Goal: Information Seeking & Learning: Find specific fact

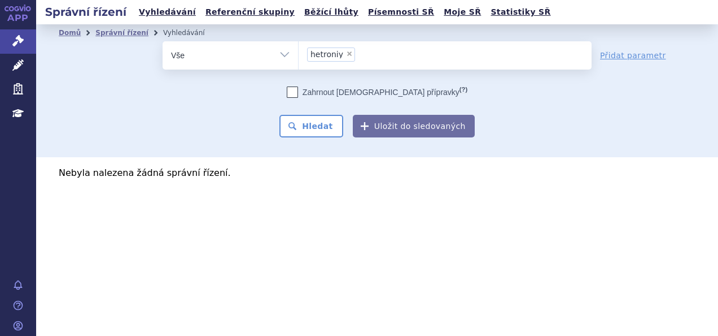
drag, startPoint x: 0, startPoint y: 0, endPoint x: 346, endPoint y: 53, distance: 349.6
click at [346, 53] on span "×" at bounding box center [349, 53] width 7 height 7
click at [299, 53] on select "hetroniy" at bounding box center [298, 55] width 1 height 28
select select
type input "fab"
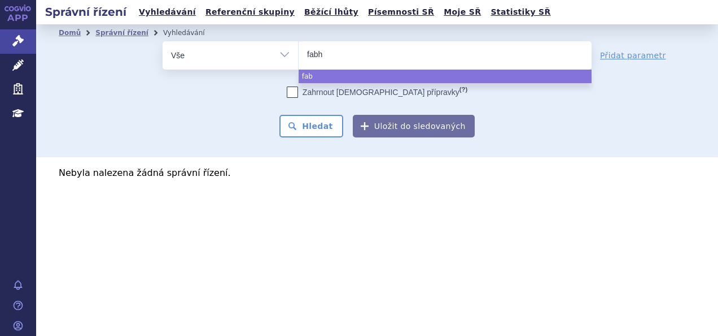
type input "fabha"
type input "fabhalt"
type input "fabhalta"
select select "fabhalta"
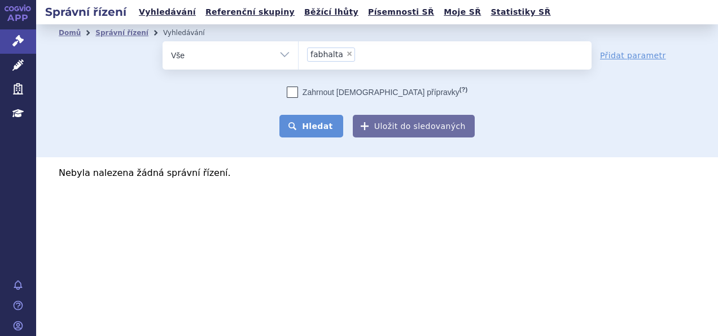
click at [321, 123] on button "Hledat" at bounding box center [312, 126] width 64 height 23
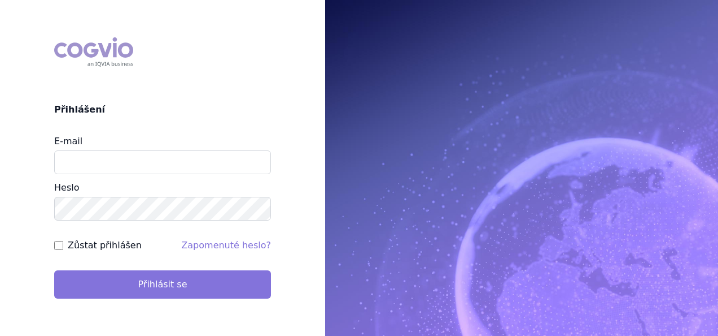
type input "apolena.koklarova@vzp.cz"
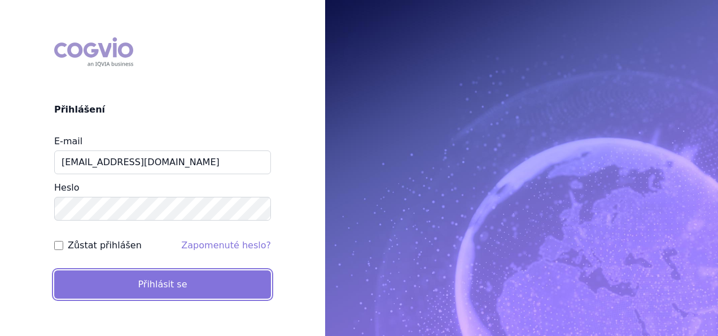
click at [182, 280] on button "Přihlásit se" at bounding box center [162, 284] width 217 height 28
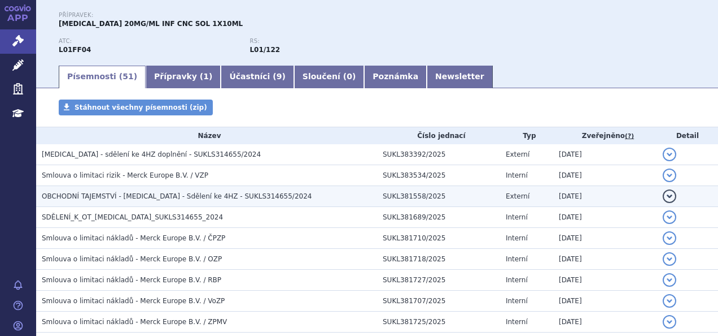
scroll to position [117, 0]
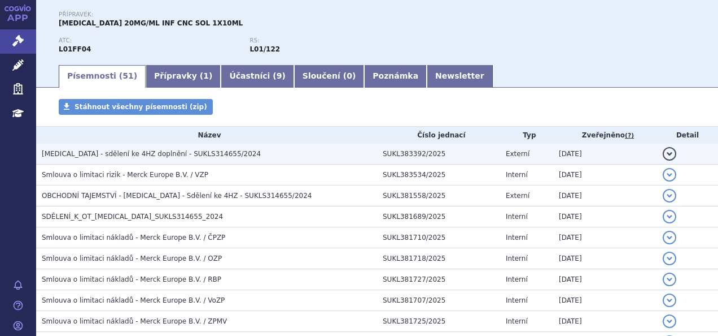
click at [252, 160] on td "Bavencio - sdělení ke 4HZ doplnění - SUKLS314655/2024" at bounding box center [206, 153] width 341 height 21
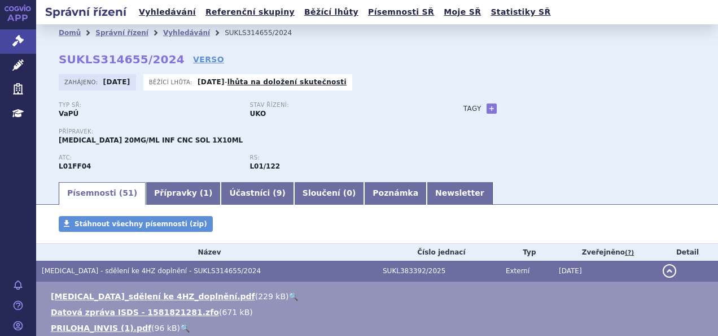
scroll to position [1, 0]
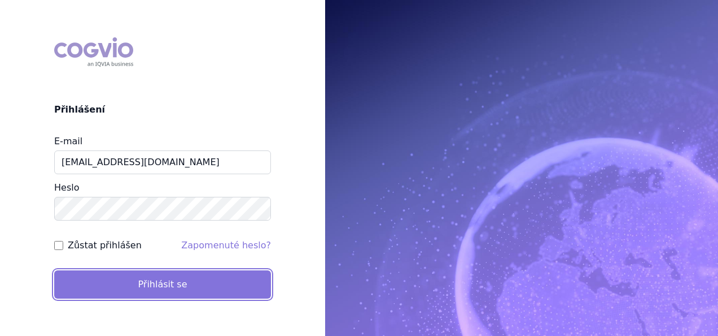
click at [195, 292] on button "Přihlásit se" at bounding box center [162, 284] width 217 height 28
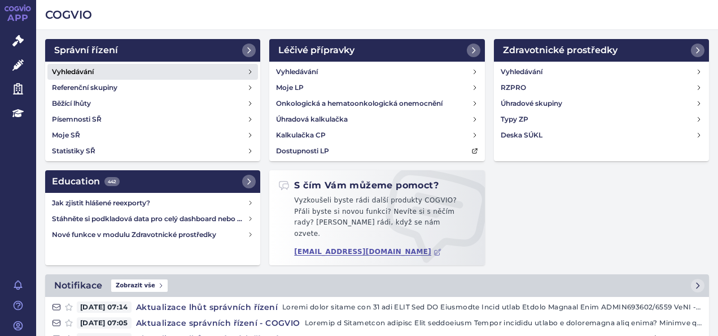
click at [213, 68] on link "Vyhledávání" at bounding box center [152, 72] width 211 height 16
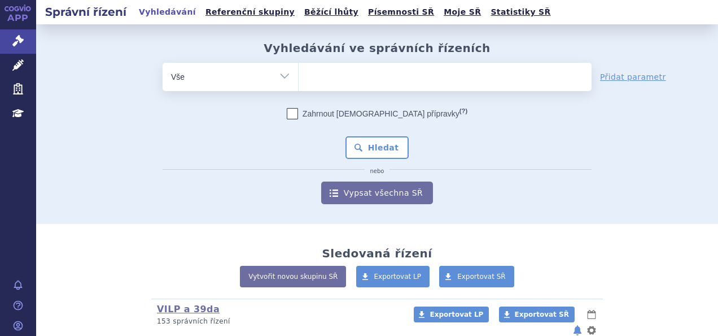
click at [323, 72] on ul at bounding box center [445, 75] width 293 height 24
click at [299, 72] on select at bounding box center [298, 76] width 1 height 28
type input "xa"
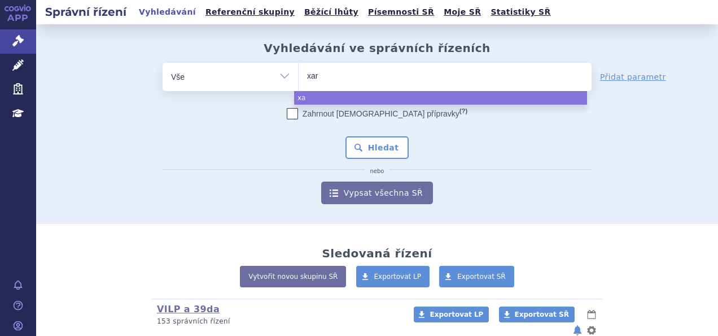
type input "xare"
type input "xarelt"
type input "xarelto"
select select "xarelto"
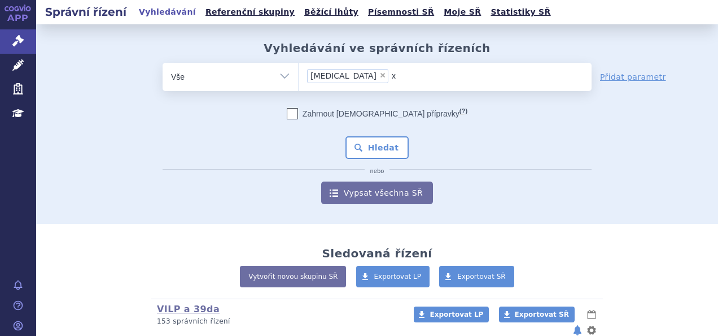
type input "xa"
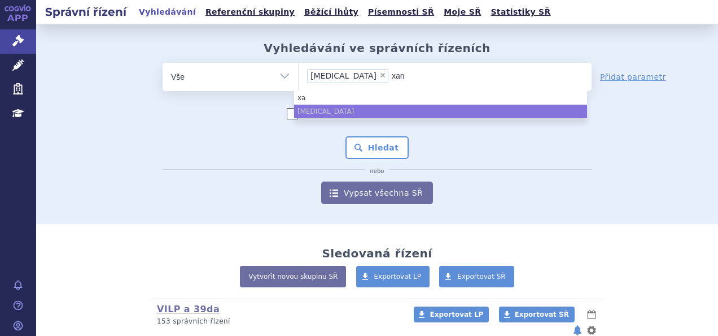
type input "xani"
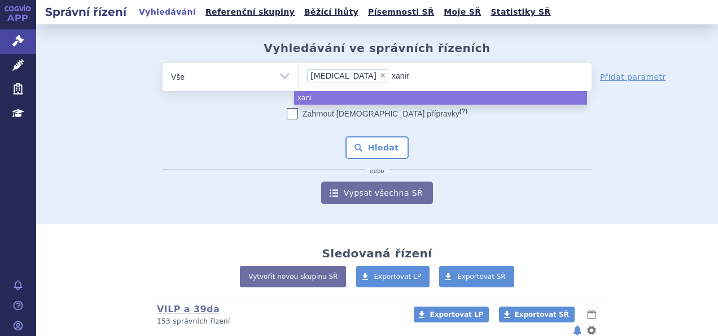
type input "xanirv"
type input "xanirva"
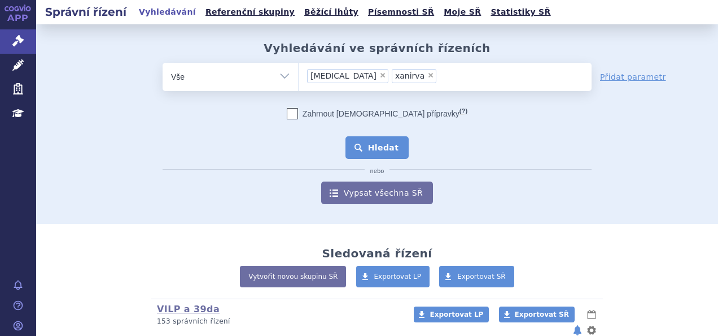
drag, startPoint x: 351, startPoint y: 159, endPoint x: 356, endPoint y: 150, distance: 10.9
click at [356, 150] on div "Zahrnout bratrské přípravky (?) Hledat nebo Vypsat všechna SŘ" at bounding box center [377, 156] width 429 height 96
click at [356, 150] on button "Hledat" at bounding box center [378, 147] width 64 height 23
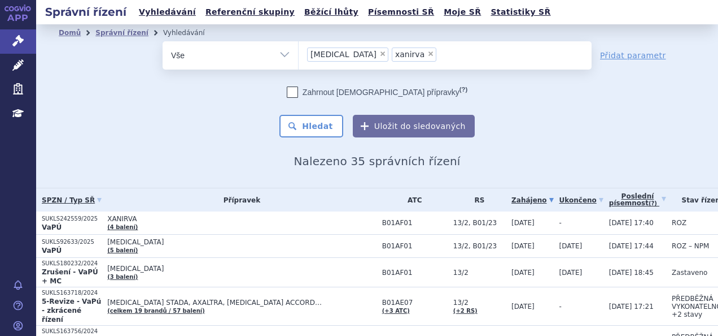
click at [380, 53] on span "×" at bounding box center [383, 53] width 7 height 7
click at [299, 53] on select "xarelto xanirva" at bounding box center [298, 55] width 1 height 28
select select "xanirva"
click at [343, 53] on span "×" at bounding box center [346, 53] width 7 height 7
click at [299, 53] on select "xarelto xanirva" at bounding box center [298, 55] width 1 height 28
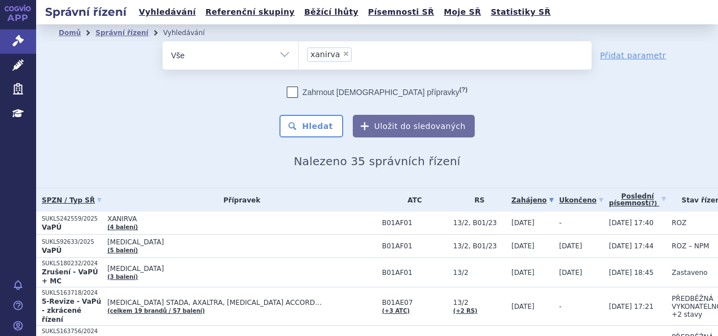
select select
click at [334, 53] on ul at bounding box center [445, 53] width 293 height 24
click at [299, 53] on select "xarelto xanirva" at bounding box center [298, 55] width 1 height 28
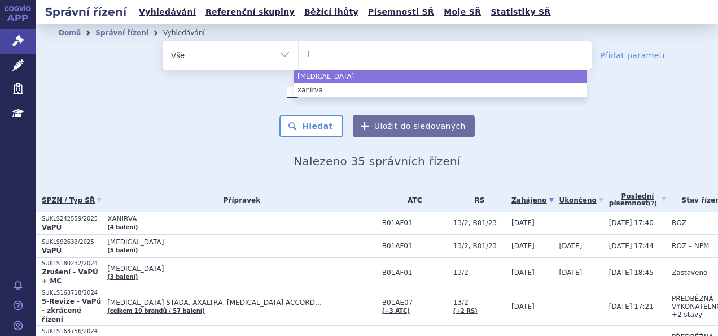
type input "fa"
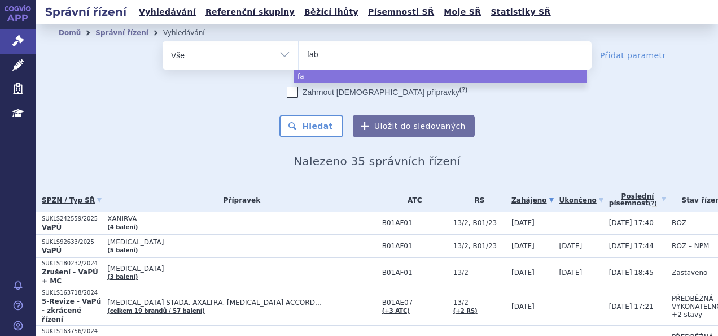
type input "fabh"
type input "fabhal"
type input "fabhalt"
type input "fabhalta"
select select "fabhalta"
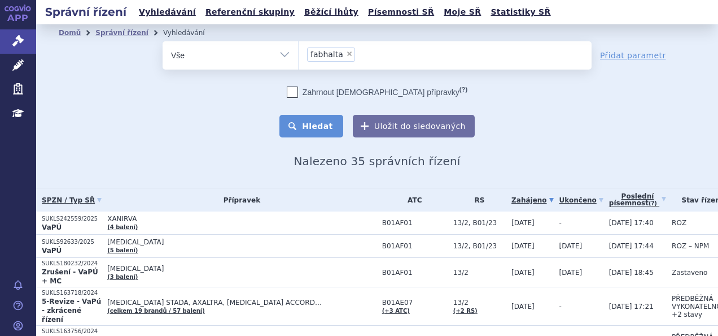
click at [325, 127] on button "Hledat" at bounding box center [312, 126] width 64 height 23
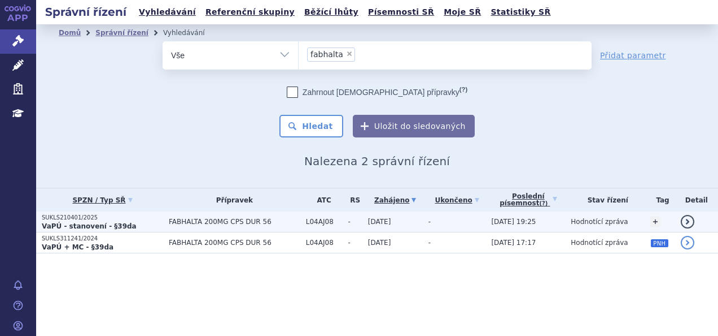
click at [170, 226] on td "FABHALTA 200MG CPS DUR 56" at bounding box center [231, 221] width 137 height 21
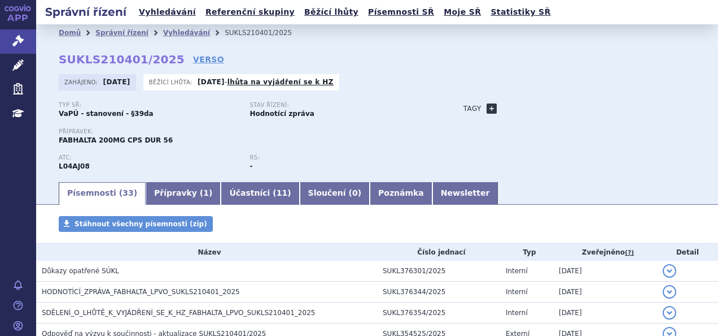
click at [487, 110] on link "+" at bounding box center [492, 108] width 10 height 10
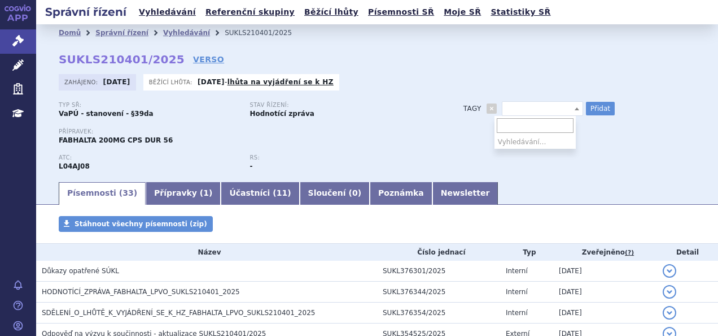
click at [516, 104] on span at bounding box center [542, 108] width 81 height 15
type input "C3G"
click at [502, 143] on ul "C3G" at bounding box center [535, 142] width 81 height 14
click at [522, 130] on input "C3G" at bounding box center [535, 125] width 77 height 15
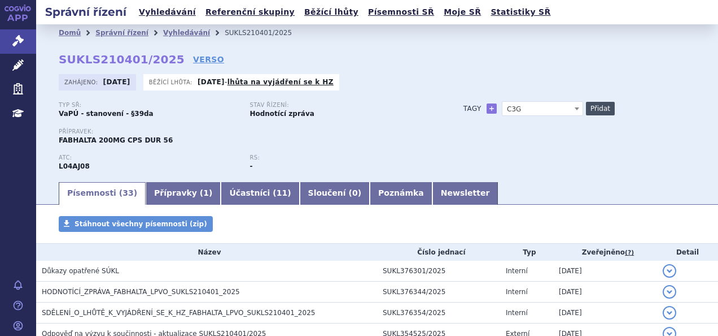
click at [592, 111] on button "Přidat" at bounding box center [600, 109] width 29 height 14
select select
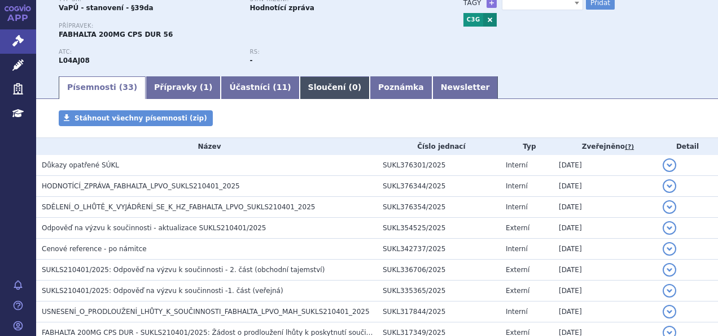
scroll to position [110, 0]
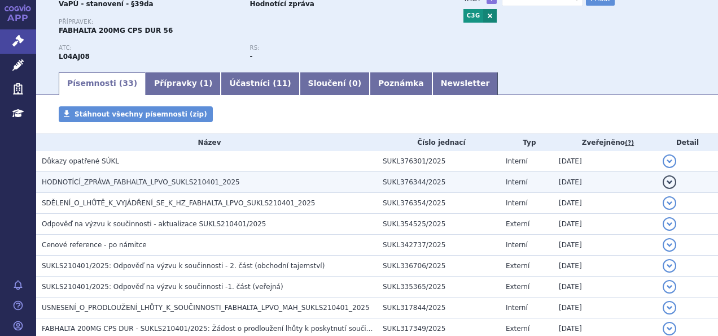
click at [160, 182] on span "HODNOTÍCÍ_ZPRÁVA_FABHALTA_LPVO_SUKLS210401_2025" at bounding box center [141, 182] width 198 height 8
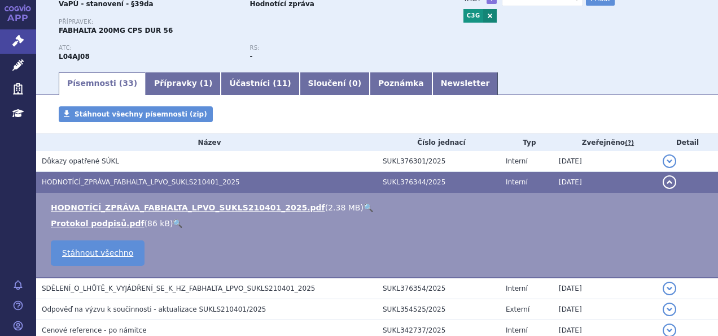
click at [364, 208] on link "🔍" at bounding box center [369, 207] width 10 height 9
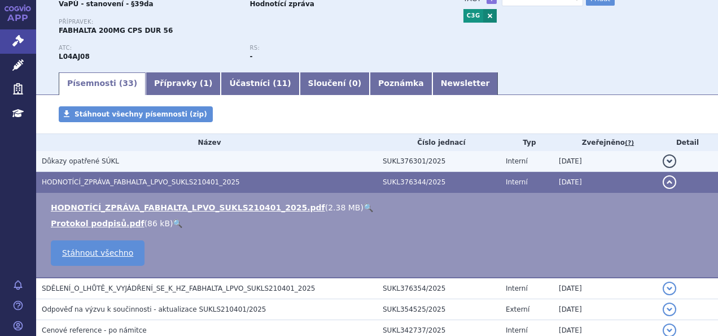
scroll to position [0, 0]
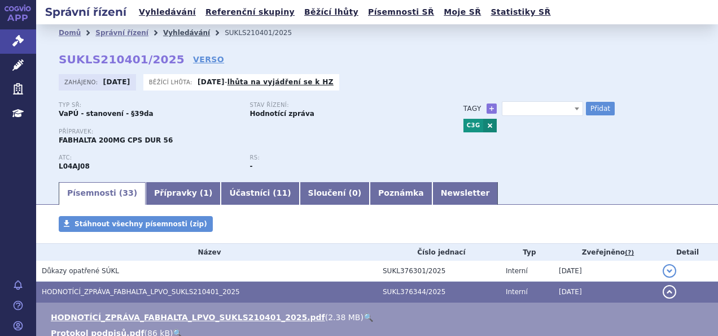
click at [167, 33] on link "Vyhledávání" at bounding box center [186, 33] width 47 height 8
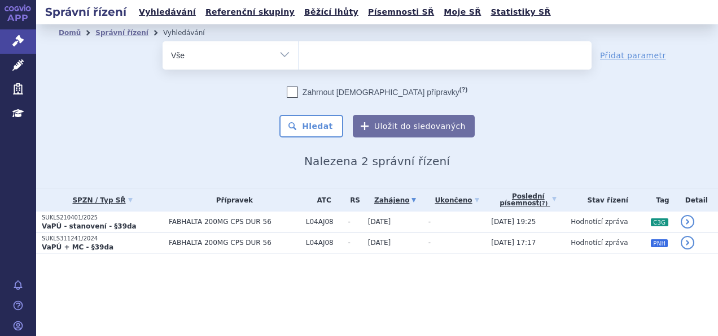
select select
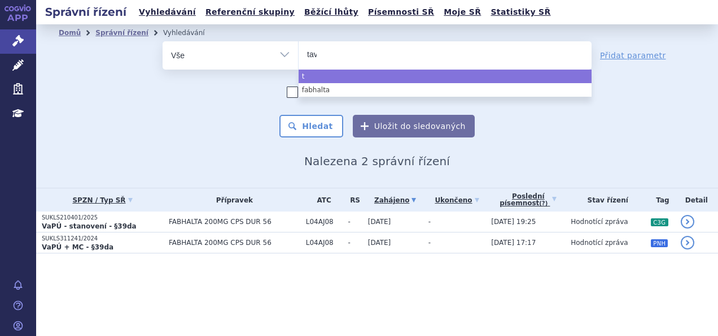
type input "tavl"
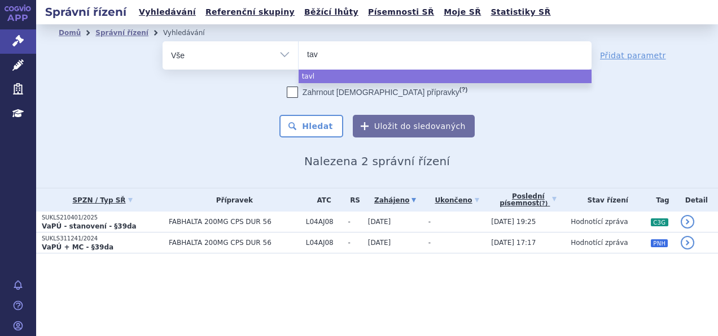
type input "ta"
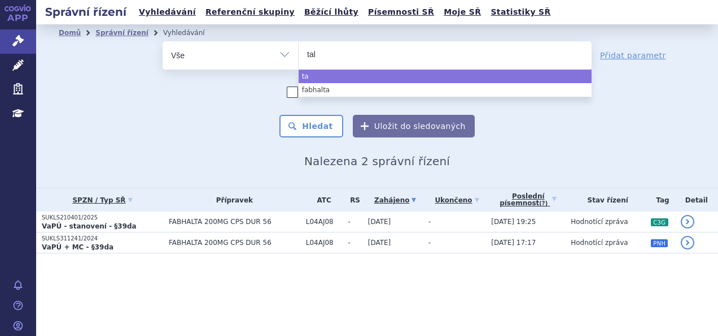
type input "talv"
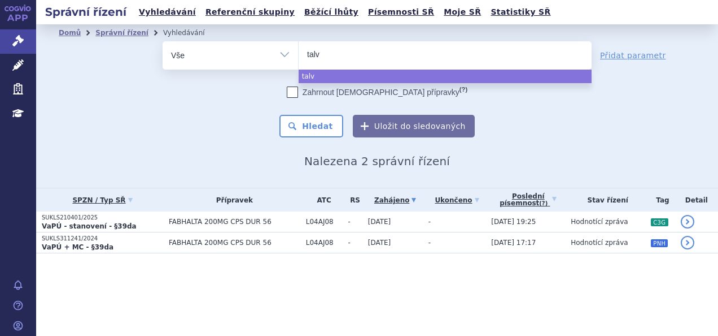
type input "talve"
type input "talvey"
select select "talvey"
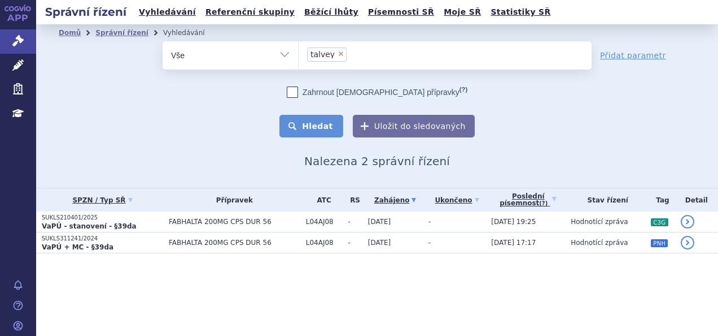
click at [324, 136] on button "Hledat" at bounding box center [312, 126] width 64 height 23
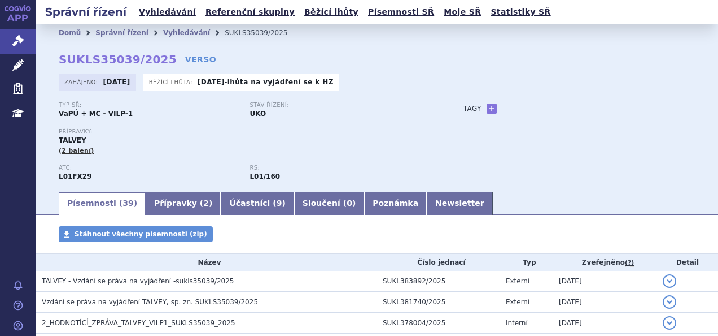
scroll to position [66, 0]
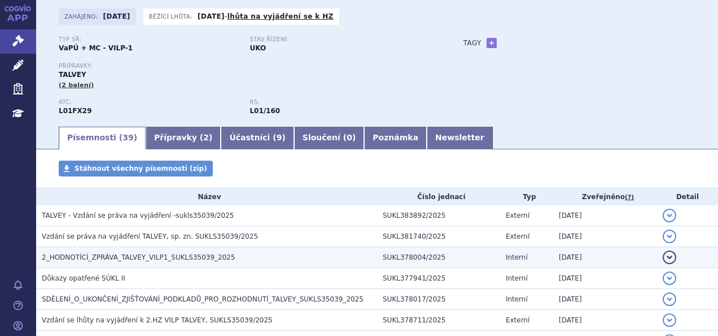
click at [199, 251] on td "2_HODNOTÍCÍ_ZPRÁVA_TALVEY_VILP1_SUKLS35039_2025" at bounding box center [206, 257] width 341 height 21
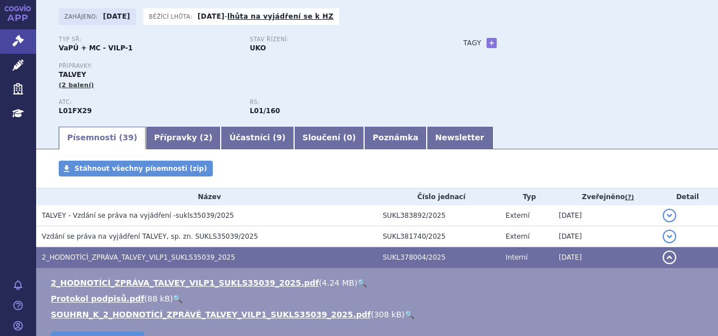
click at [358, 282] on link "🔍" at bounding box center [363, 282] width 10 height 9
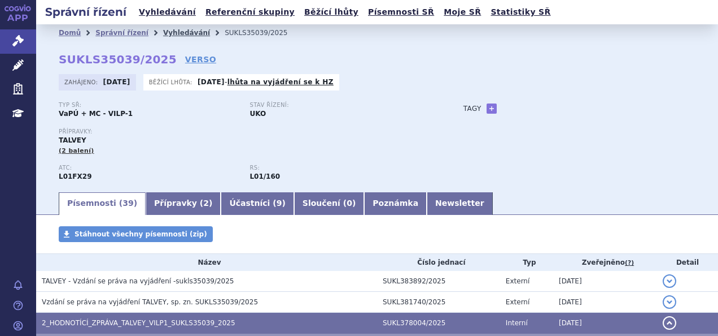
click at [173, 33] on link "Vyhledávání" at bounding box center [186, 33] width 47 height 8
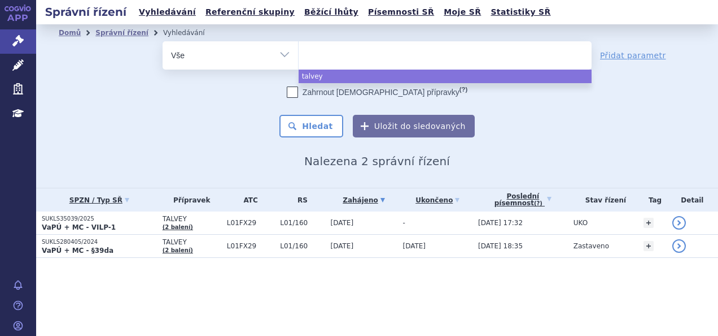
select select
type input "w"
type input "qa"
type input "qals"
type input "qalsod"
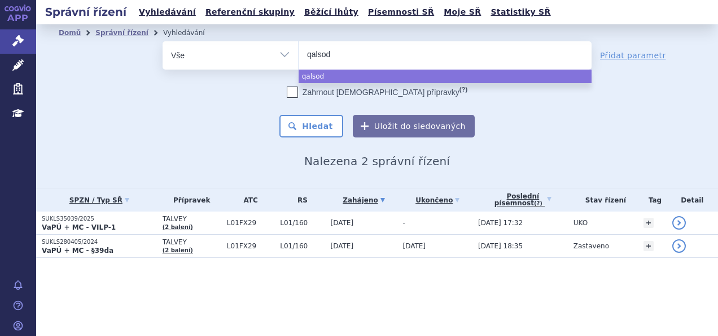
type input "qalsody"
select select "qalsody"
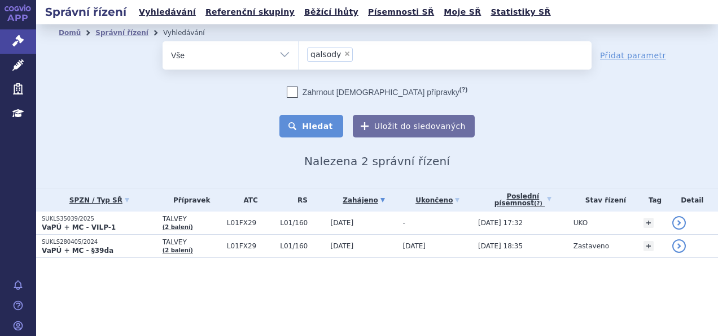
click at [316, 121] on button "Hledat" at bounding box center [312, 126] width 64 height 23
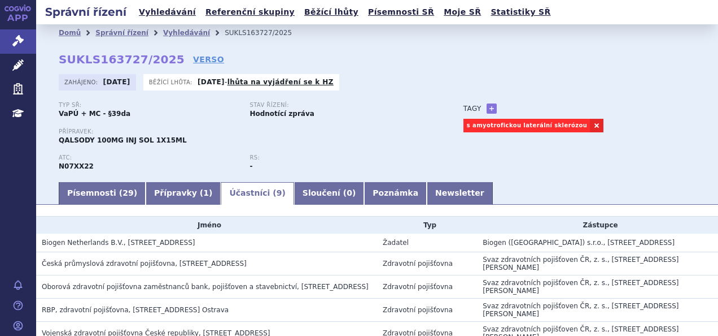
click at [531, 171] on div "Typ SŘ: VaPÚ + MC - §39da Stav řízení: Hodnotící zpráva Přípravek: QALSODY 100M…" at bounding box center [377, 141] width 637 height 79
click at [170, 34] on link "Vyhledávání" at bounding box center [186, 33] width 47 height 8
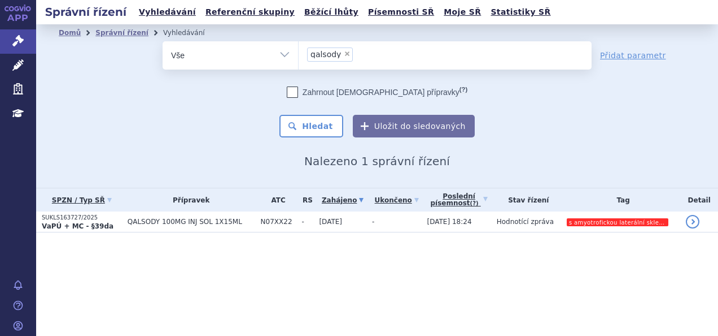
click at [345, 53] on span "×" at bounding box center [347, 53] width 7 height 7
click at [299, 53] on select "qalsody" at bounding box center [298, 55] width 1 height 28
select select
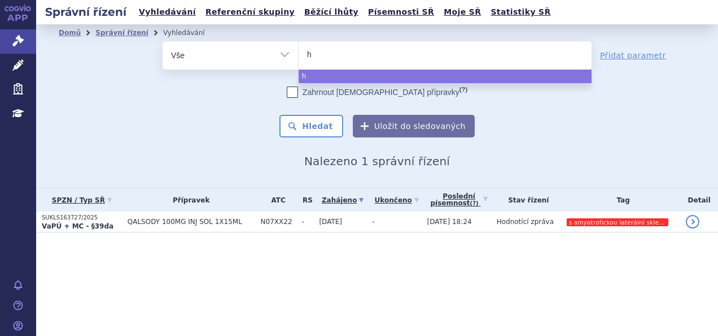
type input "hy"
type input "hym"
type input "hymp"
type input "hympa"
type input "hympav"
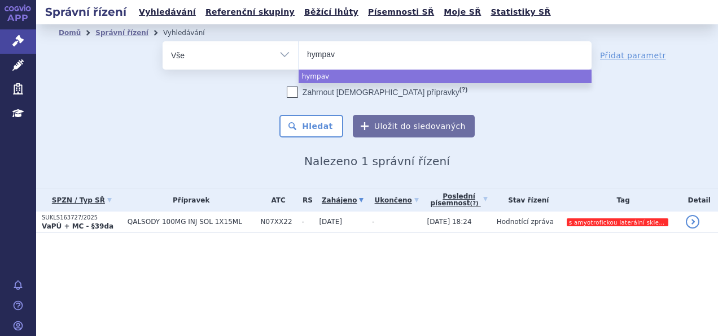
type input "hympavz"
type input "hympavzi"
select select "hympavzi"
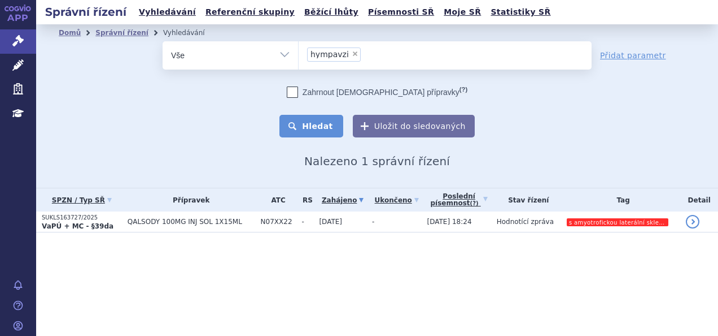
click at [316, 134] on button "Hledat" at bounding box center [312, 126] width 64 height 23
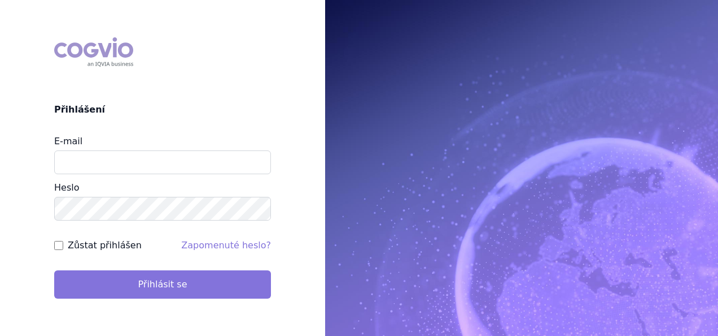
type input "apolena.koklarova@vzp.cz"
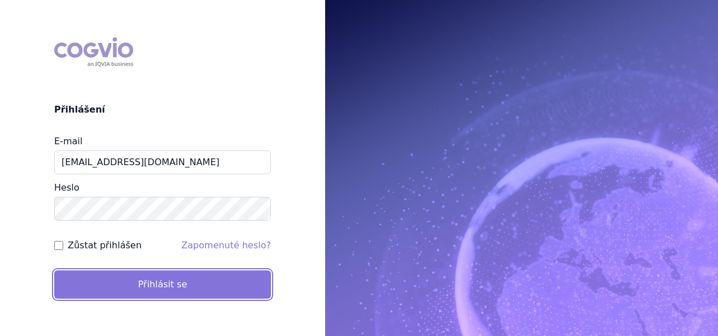
click at [193, 287] on button "Přihlásit se" at bounding box center [162, 284] width 217 height 28
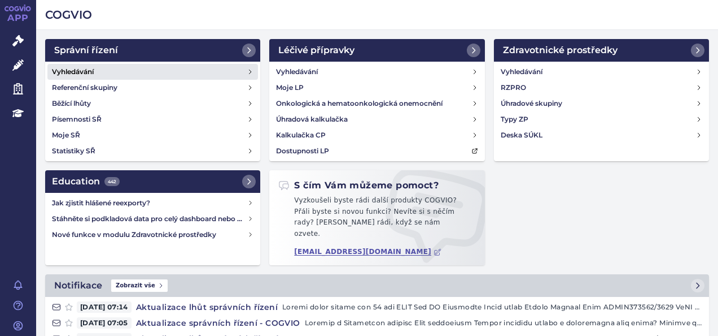
click at [165, 75] on link "Vyhledávání" at bounding box center [152, 72] width 211 height 16
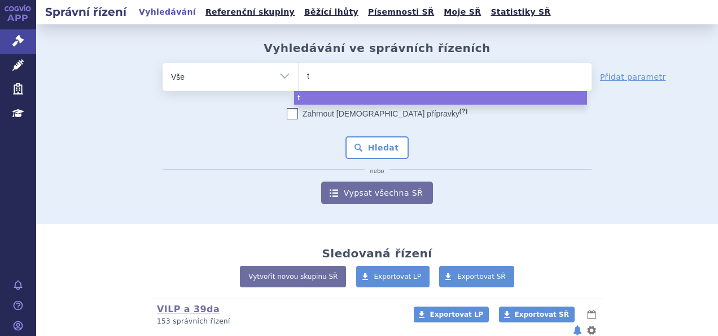
select select
type input "ta"
type input "tal"
type input "talve"
type input "talvey"
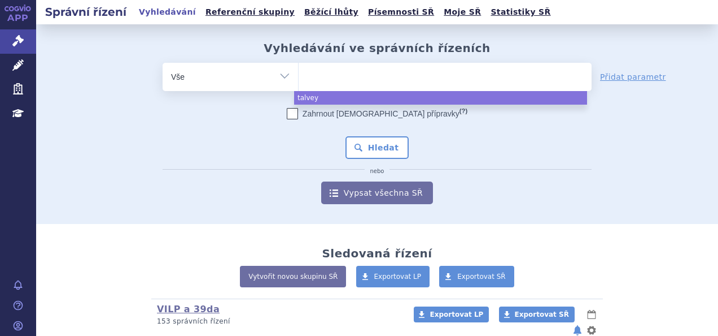
select select "talvey"
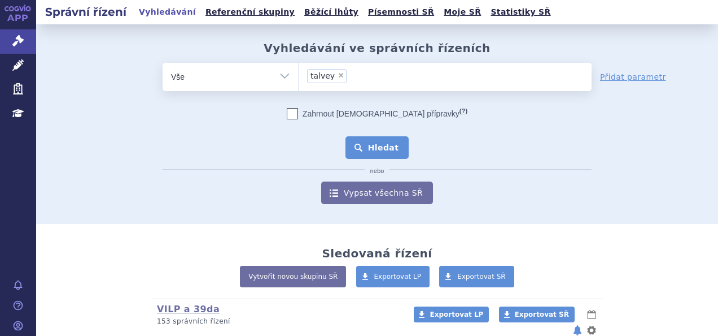
click at [372, 147] on button "Hledat" at bounding box center [378, 147] width 64 height 23
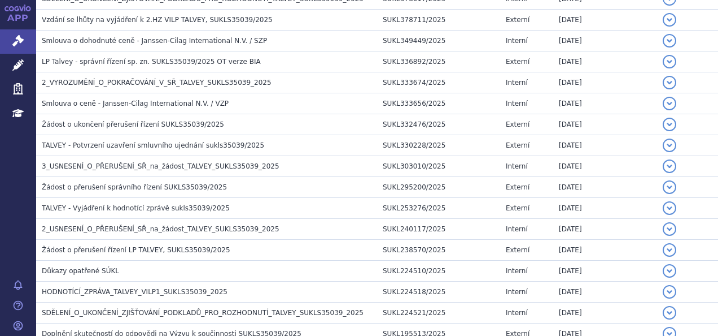
scroll to position [373, 0]
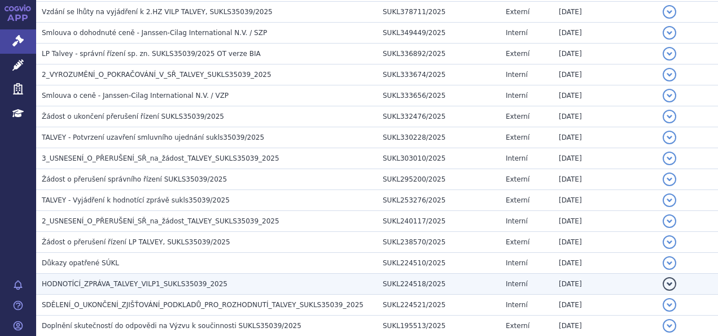
click at [155, 282] on span "HODNOTÍCÍ_ZPRÁVA_TALVEY_VILP1_SUKLS35039_2025" at bounding box center [135, 284] width 186 height 8
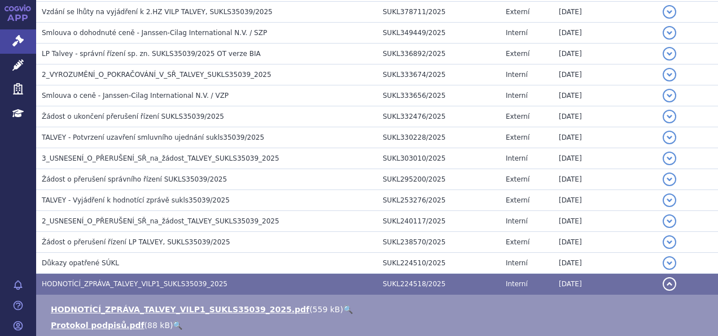
click at [343, 304] on link "🔍" at bounding box center [348, 308] width 10 height 9
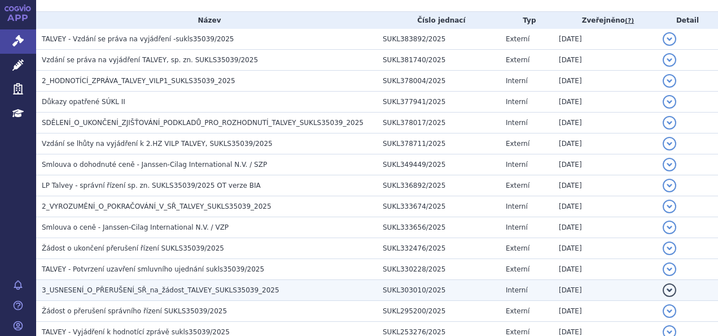
scroll to position [240, 0]
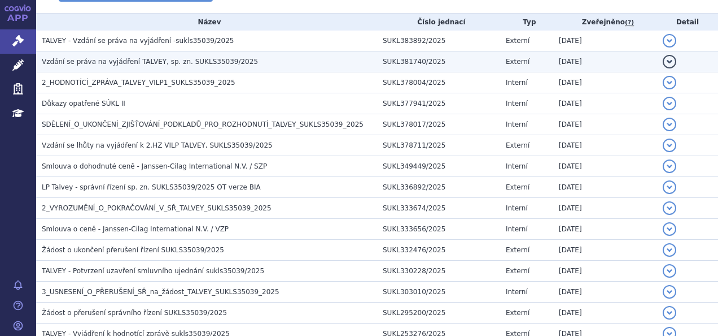
click at [101, 68] on td "Vzdání se práva na vyjádření TALVEY, sp. zn. SUKLS35039/2025" at bounding box center [206, 61] width 341 height 21
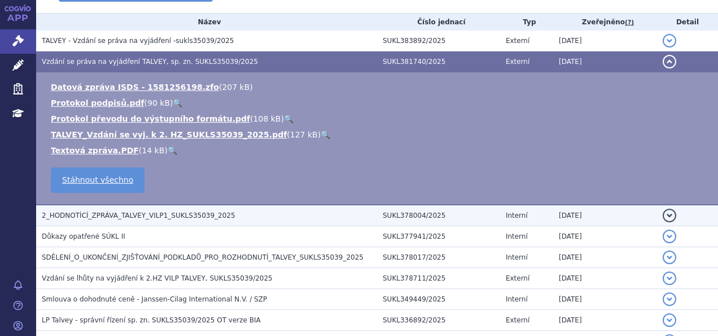
click at [140, 214] on span "2_HODNOTÍCÍ_ZPRÁVA_TALVEY_VILP1_SUKLS35039_2025" at bounding box center [139, 215] width 194 height 8
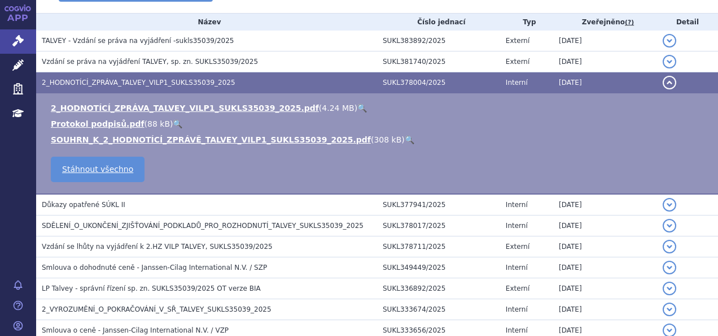
click at [358, 104] on link "🔍" at bounding box center [363, 107] width 10 height 9
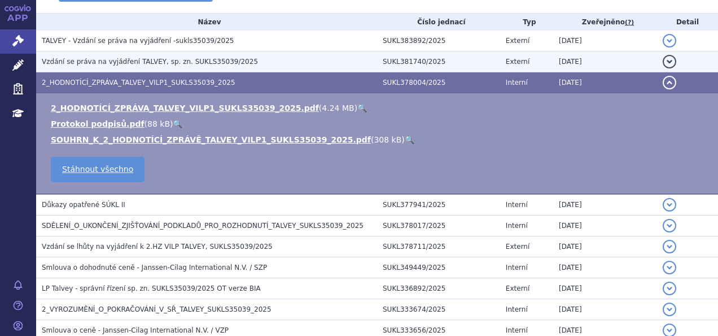
scroll to position [0, 0]
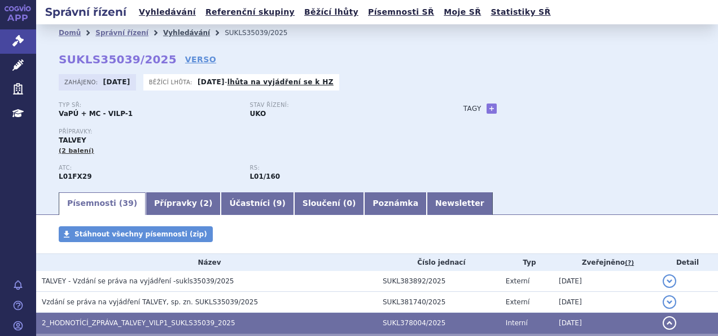
click at [172, 33] on link "Vyhledávání" at bounding box center [186, 33] width 47 height 8
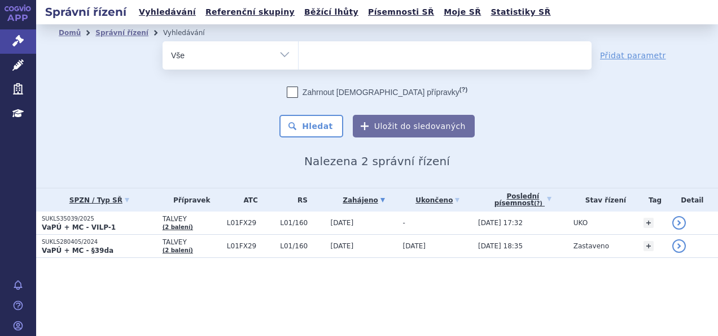
select select
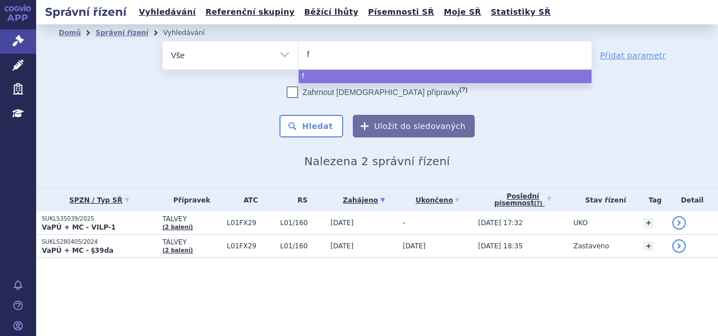
type input "fa"
type input "fab"
type input "fabh"
type input "fabha"
type input "fabhal"
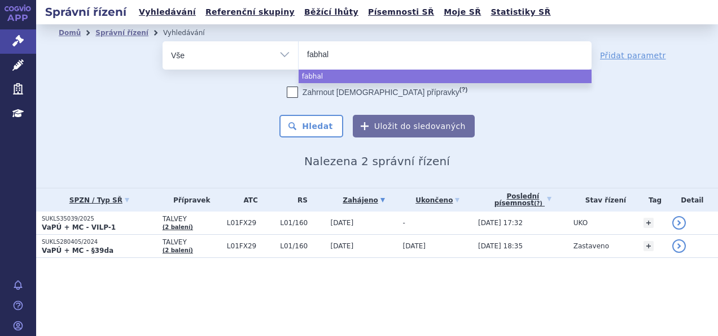
type input "fabhalt"
type input "fabhalta"
select select "fabhalta"
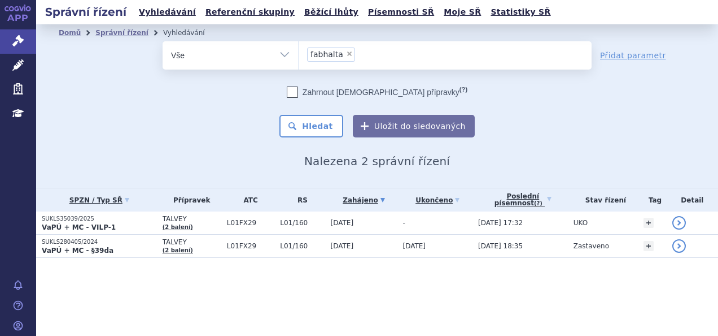
click at [310, 137] on div "Domů Správní řízení Vyhledávání Vyhledávání ve správních řízeních odstranit Vše…" at bounding box center [377, 104] width 682 height 127
click at [304, 119] on button "Hledat" at bounding box center [312, 126] width 64 height 23
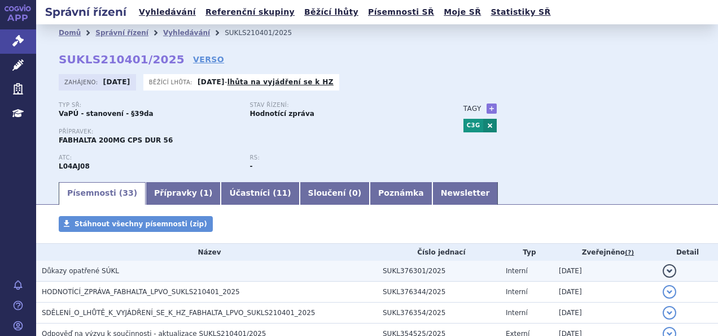
scroll to position [63, 0]
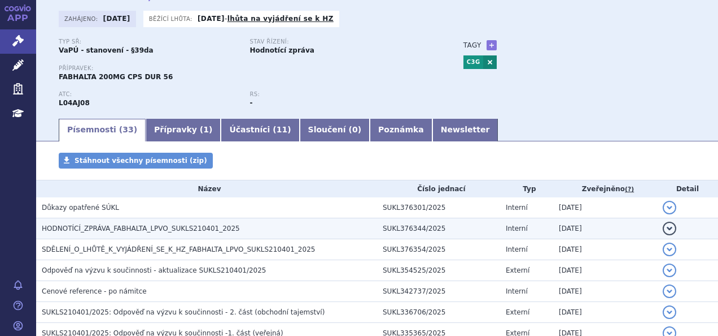
click at [159, 226] on span "HODNOTÍCÍ_ZPRÁVA_FABHALTA_LPVO_SUKLS210401_2025" at bounding box center [141, 228] width 198 height 8
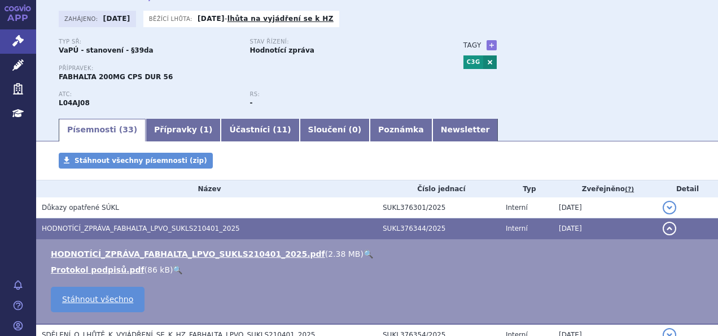
click at [364, 253] on link "🔍" at bounding box center [369, 253] width 10 height 9
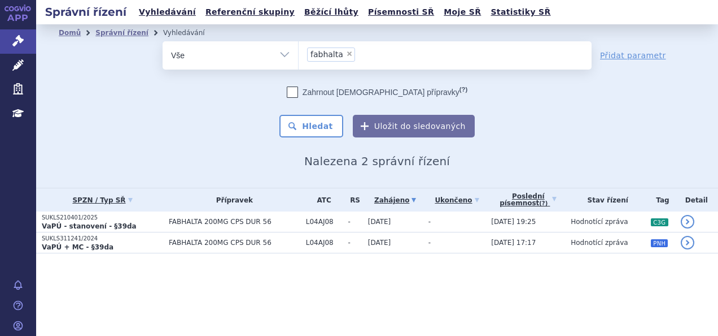
click at [163, 245] on td "FABHALTA 200MG CPS DUR 56" at bounding box center [231, 242] width 137 height 21
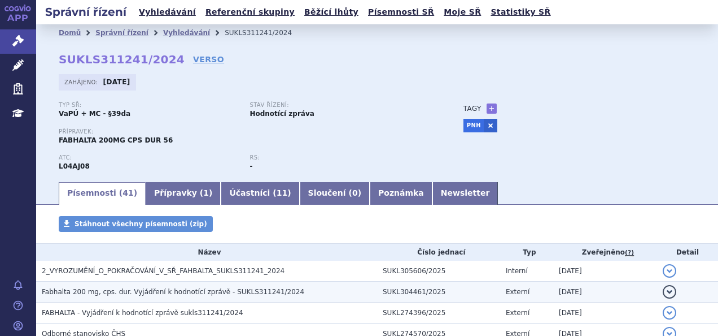
scroll to position [194, 0]
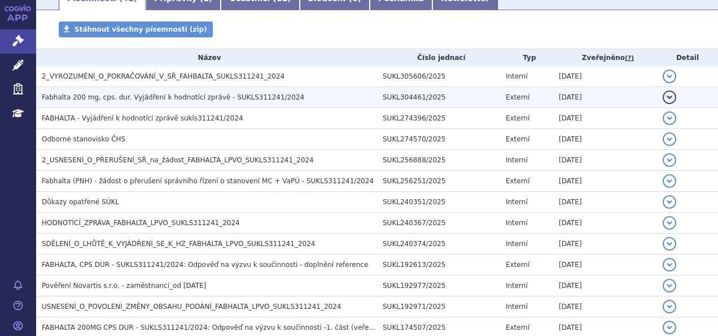
click at [138, 101] on span "Fabhalta 200 mg, cps. dur. Vyjádření k hodnotící zprávě - SUKLS311241/2024" at bounding box center [173, 97] width 263 height 8
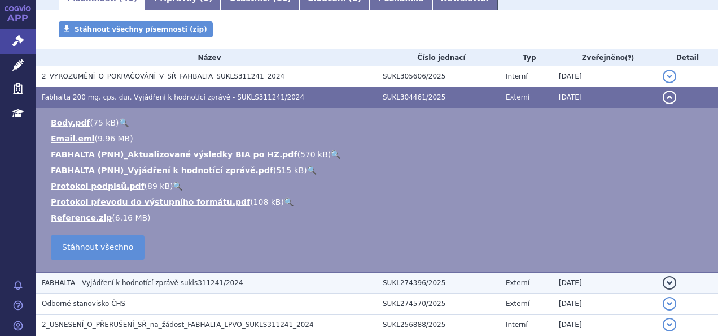
click at [196, 285] on span "FABHALTA - Vyjádření k hodnotící zprávě sukls311241/2024" at bounding box center [143, 282] width 202 height 8
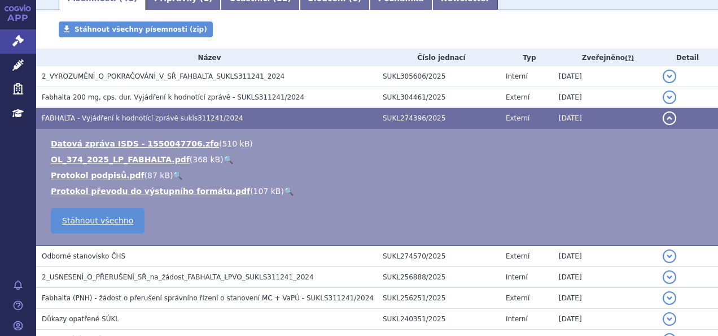
click at [224, 162] on link "🔍" at bounding box center [229, 159] width 10 height 9
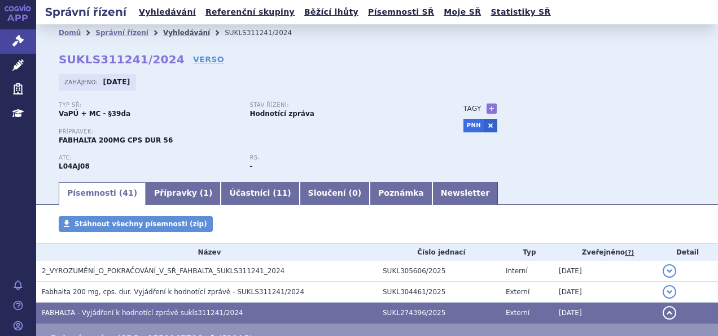
click at [164, 34] on link "Vyhledávání" at bounding box center [186, 33] width 47 height 8
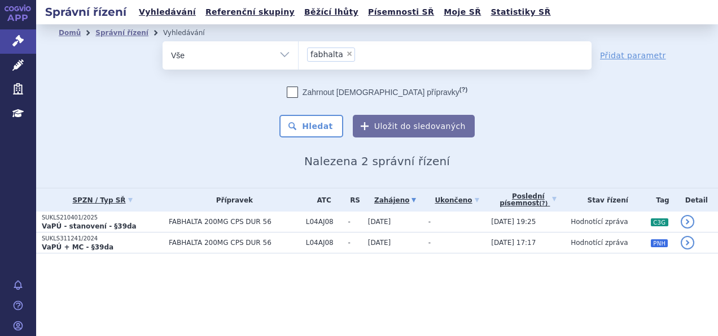
click at [310, 41] on ul "× fabhalta" at bounding box center [445, 53] width 293 height 25
click at [299, 41] on select "fabhalta" at bounding box center [298, 55] width 1 height 28
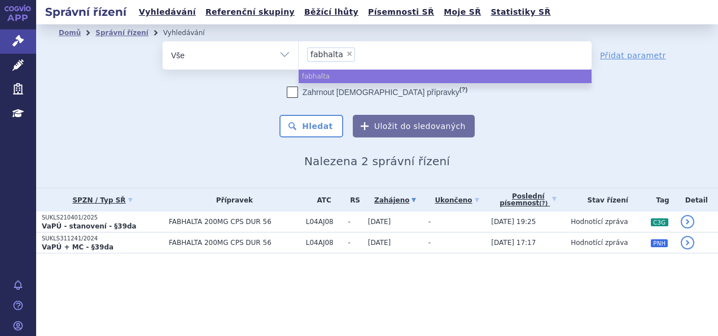
click at [349, 54] on li "× fabhalta" at bounding box center [331, 54] width 48 height 14
click at [299, 54] on select "fabhalta" at bounding box center [298, 55] width 1 height 28
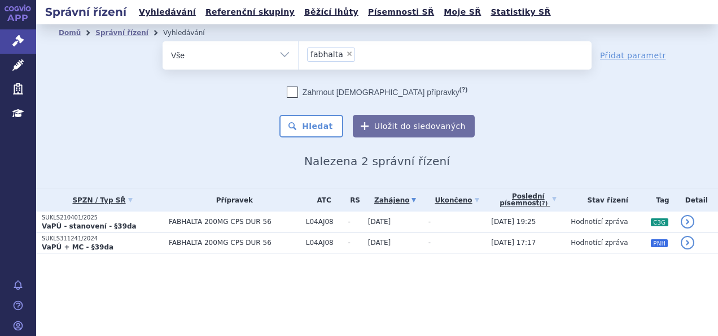
click at [347, 53] on span "×" at bounding box center [349, 53] width 7 height 7
click at [299, 53] on select "fabhalta" at bounding box center [298, 55] width 1 height 28
select select
click at [347, 53] on ul at bounding box center [445, 53] width 293 height 24
click at [299, 53] on select "fabhalta" at bounding box center [298, 55] width 1 height 28
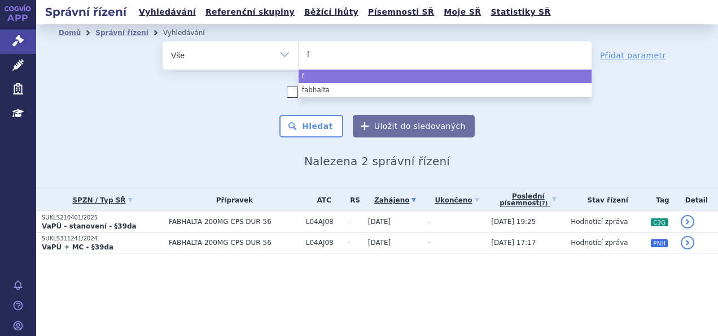
type input "fi"
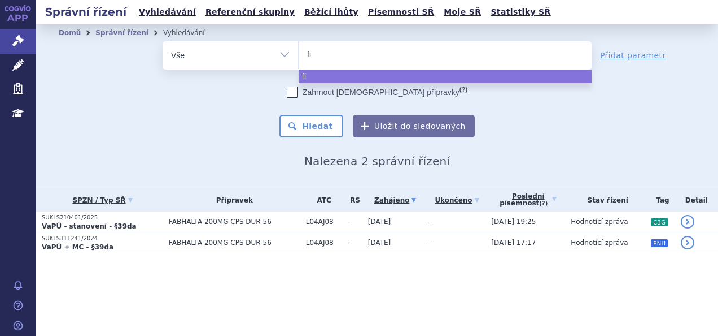
type input "fil"
type input "fils"
type input "filsu"
type input "filsuv"
type input "filsuve"
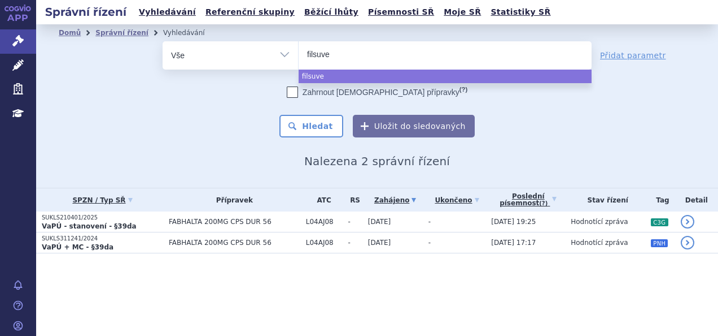
type input "filsuvez"
select select "filsuvez"
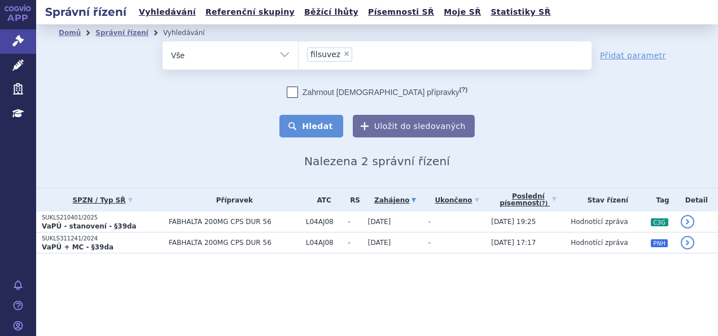
click at [316, 128] on button "Hledat" at bounding box center [312, 126] width 64 height 23
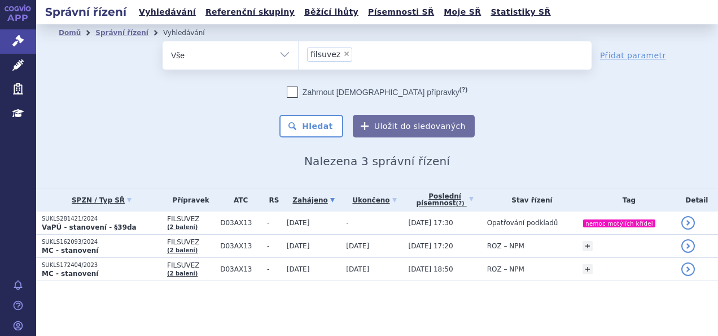
click at [343, 51] on span "×" at bounding box center [346, 53] width 7 height 7
click at [299, 51] on select "filsuvez" at bounding box center [298, 55] width 1 height 28
select select
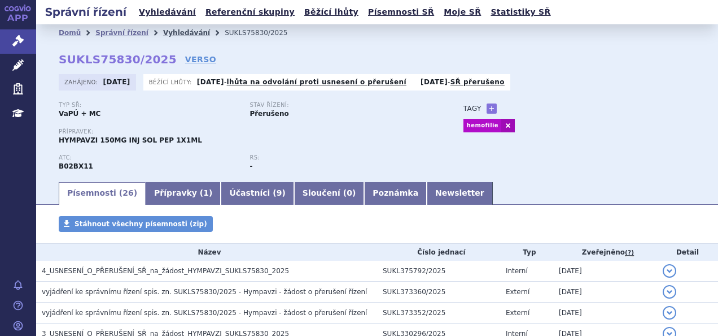
click at [178, 35] on link "Vyhledávání" at bounding box center [186, 33] width 47 height 8
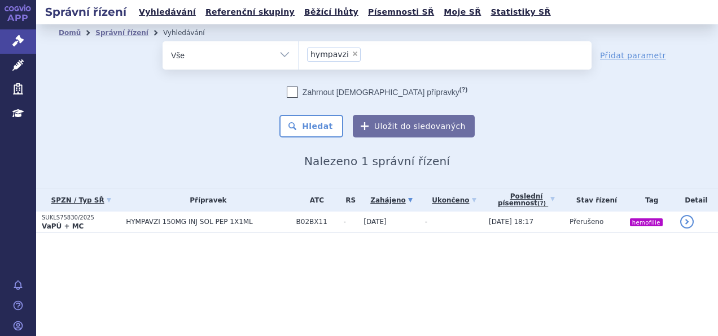
click at [352, 52] on span "×" at bounding box center [355, 53] width 7 height 7
click at [299, 52] on select "hympavzi" at bounding box center [298, 55] width 1 height 28
select select
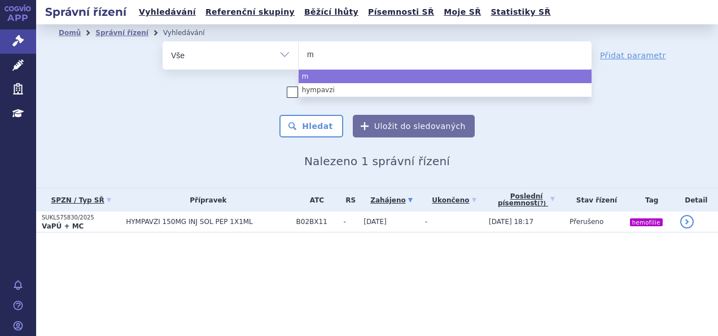
type input "mi"
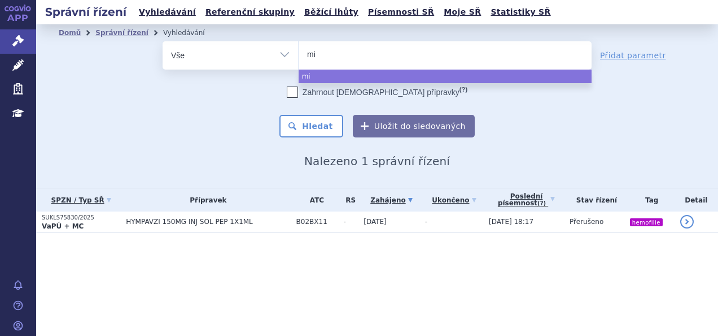
type input "m"
click at [329, 52] on ul at bounding box center [445, 53] width 293 height 24
click at [299, 52] on select "hympavzi" at bounding box center [298, 55] width 1 height 28
select select "hympavzi"
type input "ni"
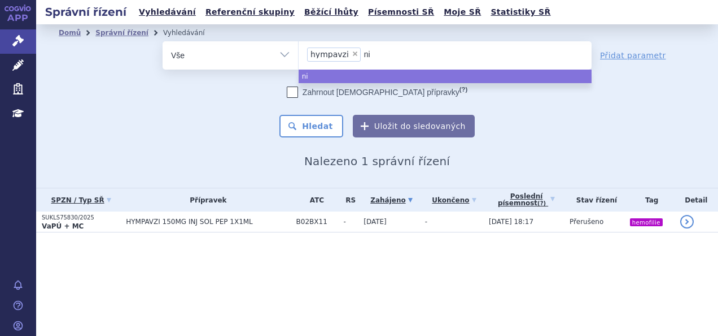
type input "nil"
type input "nile"
type input "nilem"
type input "nilemd"
type input "nilemdo"
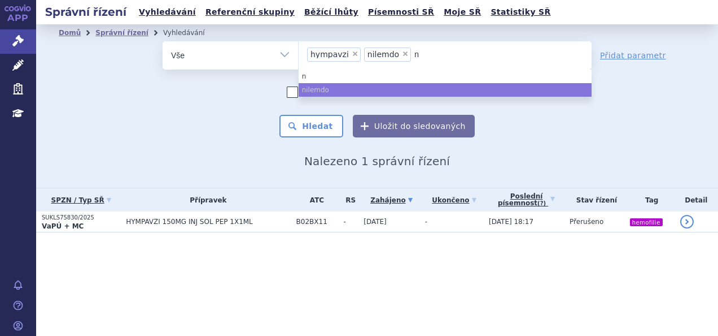
type input "nu"
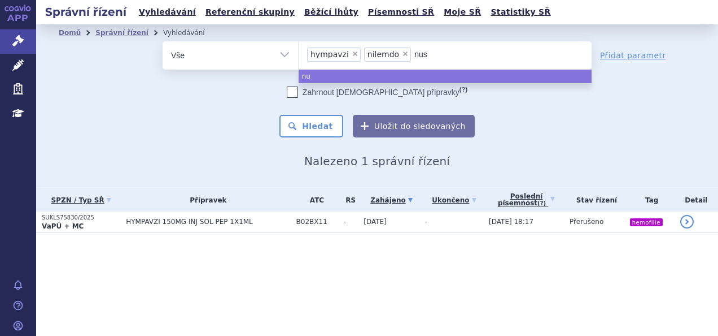
type input "nust"
type input "nuste"
type input "nusten"
type input "nustend"
type input "nustendi"
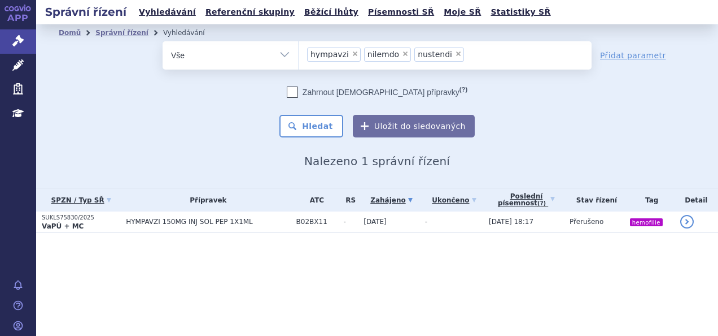
click at [352, 54] on span "×" at bounding box center [355, 53] width 7 height 7
click at [299, 54] on select "hympavzi nilemdo nustendi" at bounding box center [298, 55] width 1 height 28
select select "nilemdo"
click at [307, 130] on button "Hledat" at bounding box center [312, 126] width 64 height 23
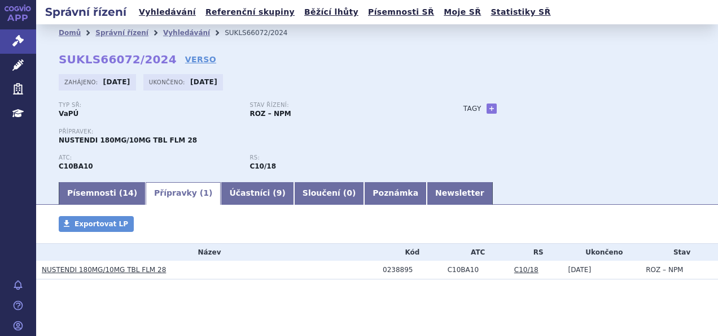
click at [129, 275] on h3 "NUSTENDI 180MG/10MG TBL FLM 28" at bounding box center [210, 269] width 336 height 11
click at [121, 270] on link "NUSTENDI 180MG/10MG TBL FLM 28" at bounding box center [104, 269] width 124 height 8
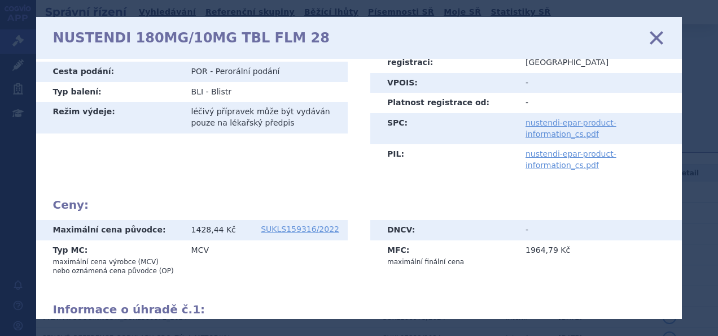
scroll to position [394, 0]
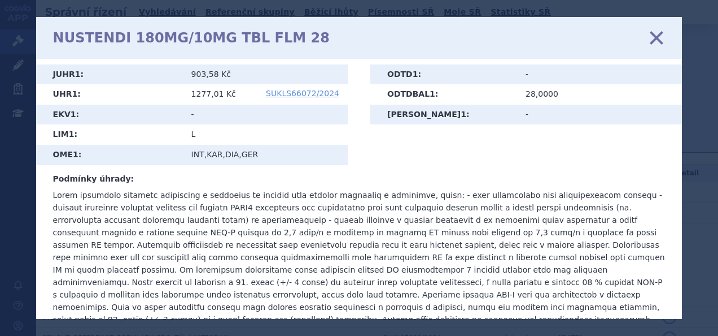
click at [654, 33] on icon at bounding box center [657, 37] width 24 height 24
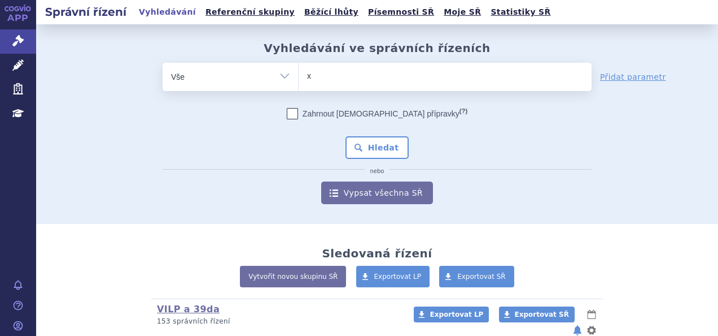
type input "xa"
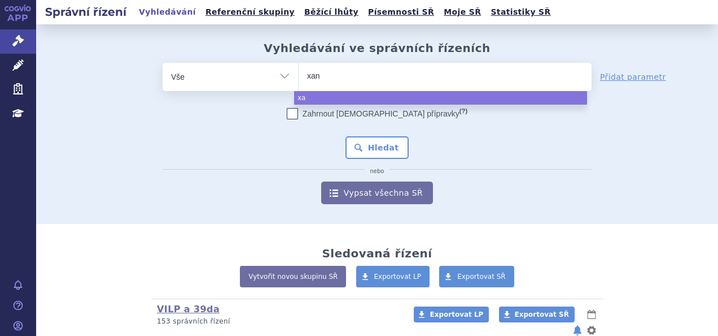
type input "xani"
type input "xanir"
type input "xanirva"
select select "xanirva"
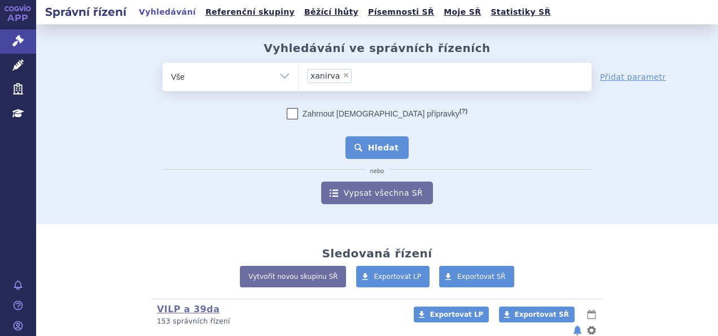
click at [355, 138] on button "Hledat" at bounding box center [378, 147] width 64 height 23
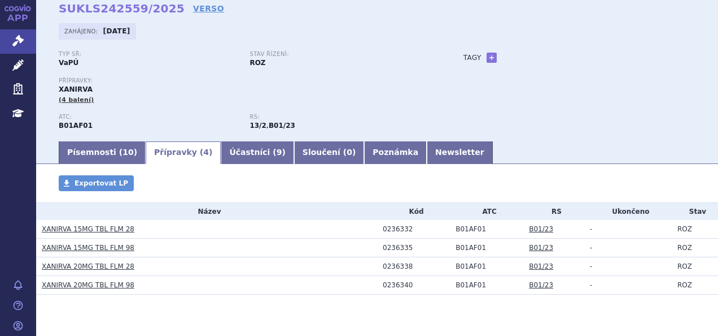
scroll to position [51, 0]
click at [95, 265] on link "XANIRVA 20MG TBL FLM 28" at bounding box center [88, 266] width 93 height 8
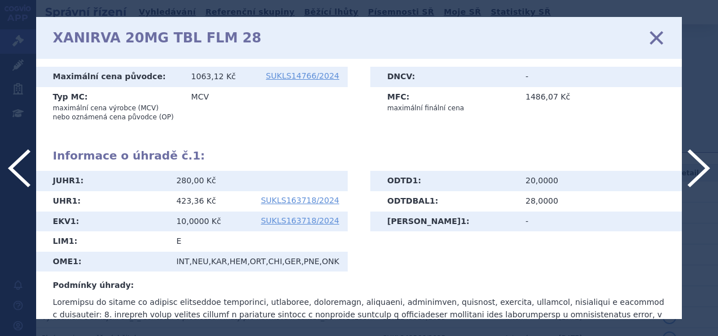
scroll to position [372, 0]
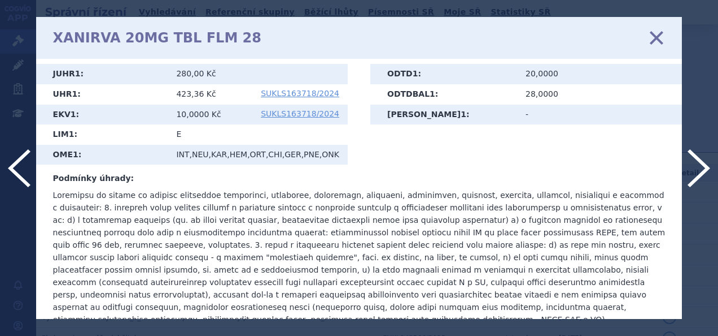
click at [665, 27] on div "XANIRVA 20MG TBL FLM 28 zavřít" at bounding box center [359, 38] width 647 height 42
click at [657, 35] on icon at bounding box center [657, 37] width 24 height 24
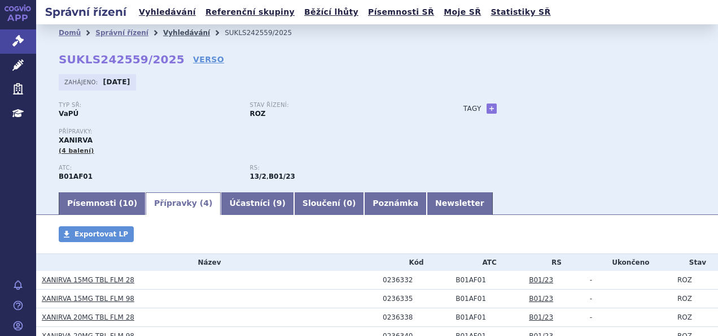
click at [164, 31] on link "Vyhledávání" at bounding box center [186, 33] width 47 height 8
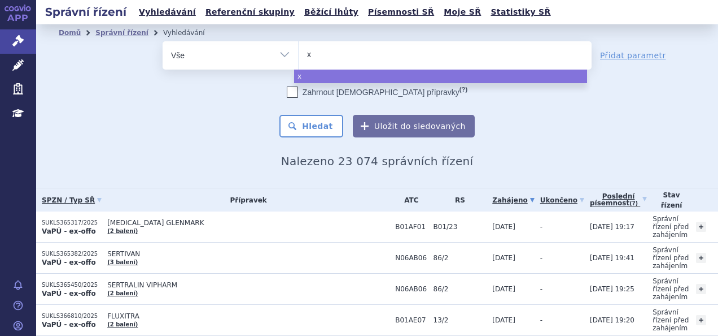
type input "xa"
type input "xar"
type input "xare"
type input "xarel"
type input "xarelt"
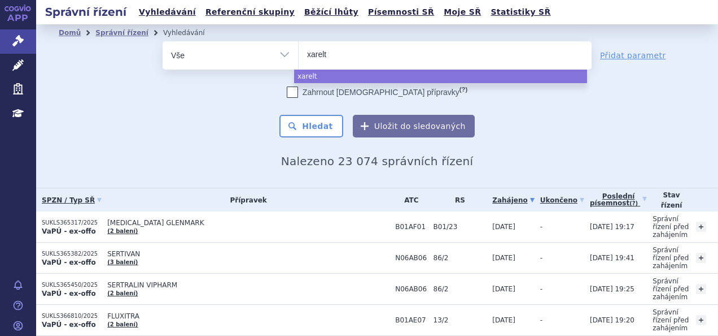
type input "[MEDICAL_DATA]"
select select "[MEDICAL_DATA]"
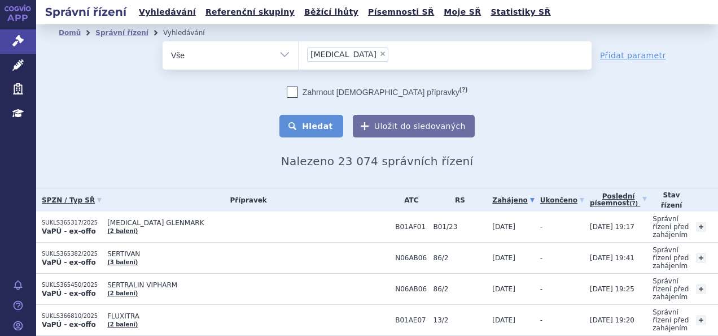
click at [309, 130] on button "Hledat" at bounding box center [312, 126] width 64 height 23
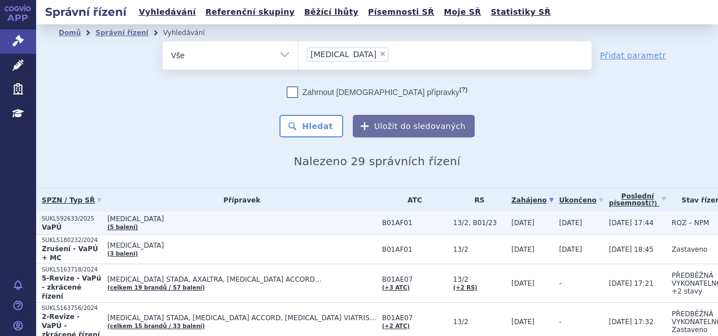
click at [185, 225] on td "XARELTO (5 balení)" at bounding box center [239, 222] width 275 height 23
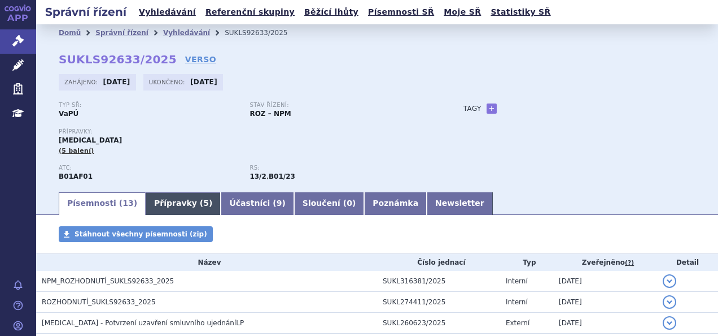
click at [179, 201] on link "Přípravky ( 5 )" at bounding box center [183, 203] width 75 height 23
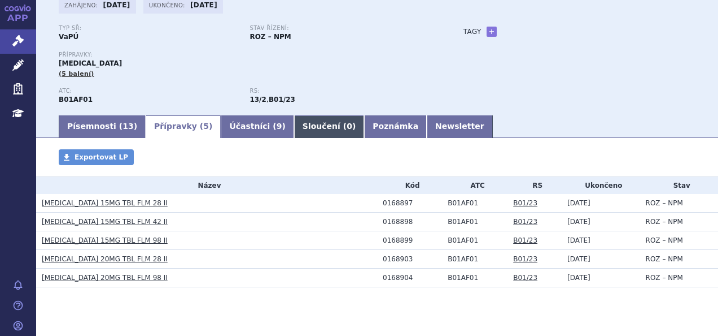
scroll to position [78, 0]
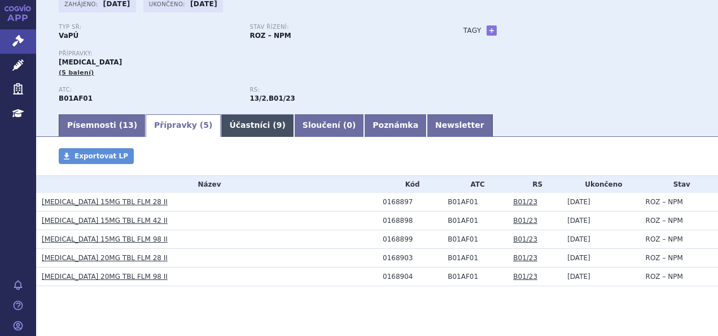
click at [243, 127] on link "Účastníci ( 9 )" at bounding box center [257, 125] width 73 height 23
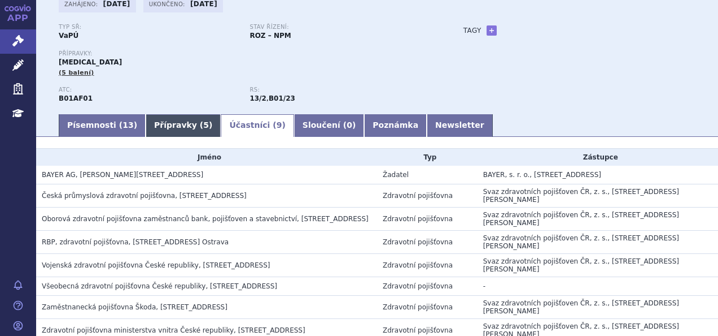
click at [146, 131] on link "Přípravky ( 5 )" at bounding box center [183, 125] width 75 height 23
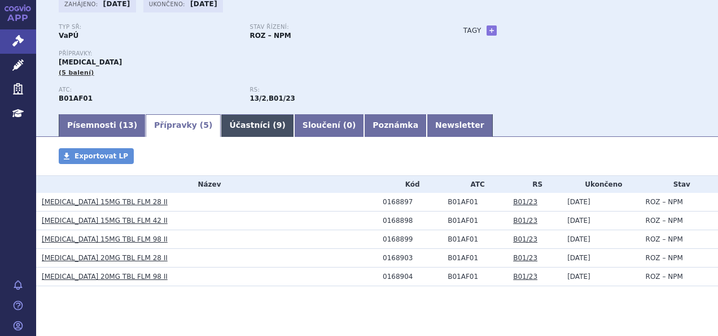
click at [221, 129] on link "Účastníci ( 9 )" at bounding box center [257, 125] width 73 height 23
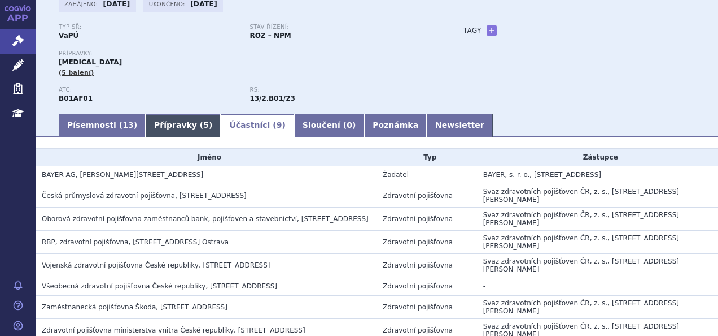
click at [156, 124] on link "Přípravky ( 5 )" at bounding box center [183, 125] width 75 height 23
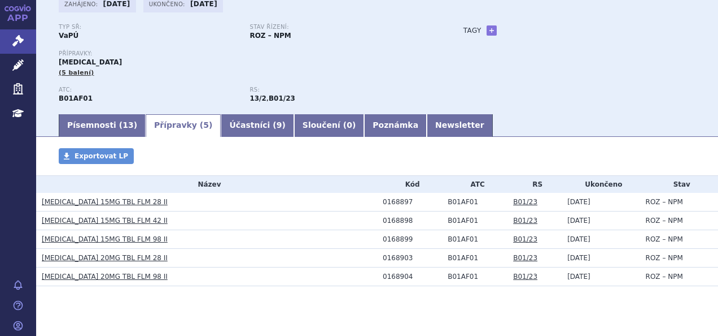
click at [99, 260] on link "[MEDICAL_DATA] 20MG TBL FLM 28 II" at bounding box center [105, 258] width 126 height 8
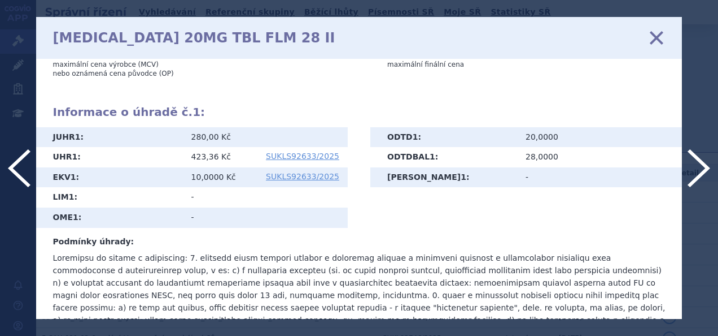
scroll to position [360, 0]
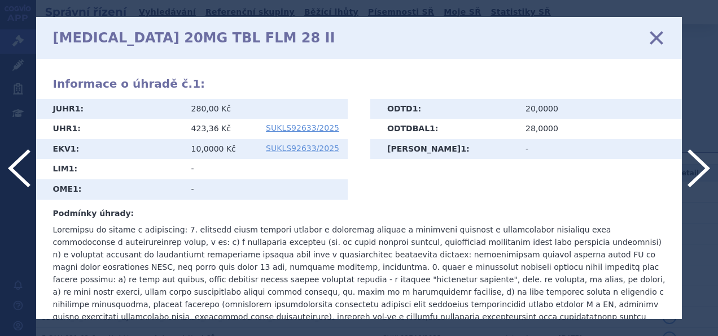
click at [659, 44] on icon at bounding box center [657, 37] width 24 height 24
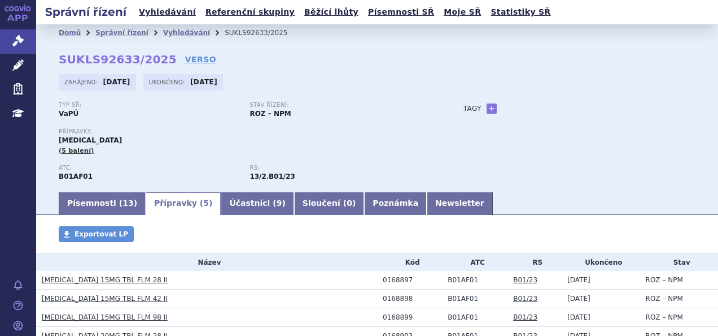
scroll to position [96, 0]
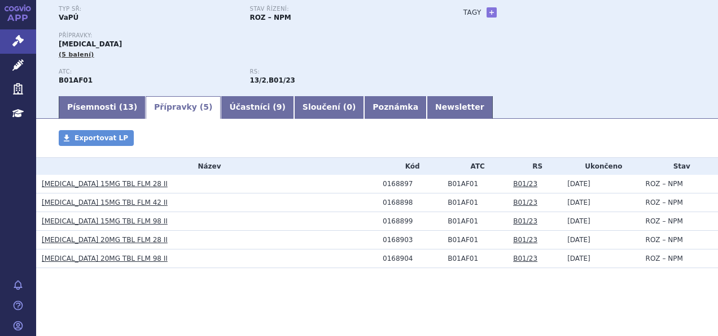
click at [106, 255] on link "[MEDICAL_DATA] 20MG TBL FLM 98 II" at bounding box center [105, 258] width 126 height 8
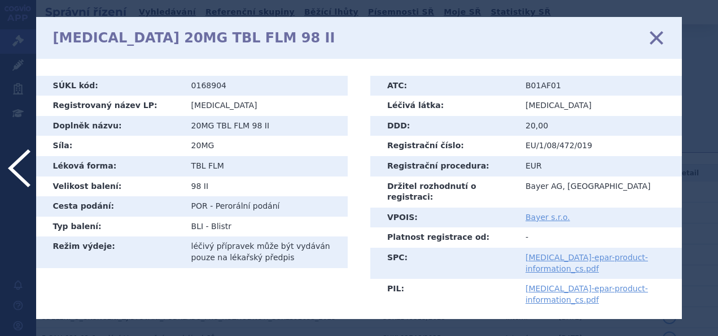
scroll to position [360, 0]
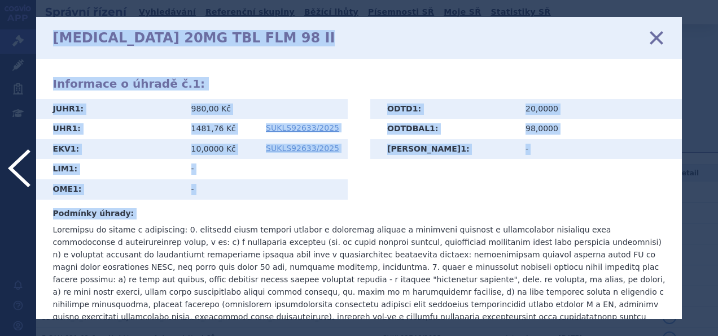
drag, startPoint x: 53, startPoint y: 194, endPoint x: 686, endPoint y: 300, distance: 642.0
click at [686, 300] on body "APP Správní řízení Léčivé přípravky Zdravotnické prostředky Education Notifikac…" at bounding box center [359, 168] width 718 height 336
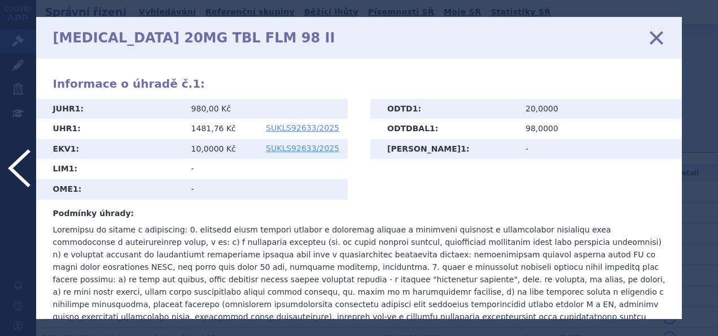
click at [631, 300] on p at bounding box center [359, 291] width 613 height 137
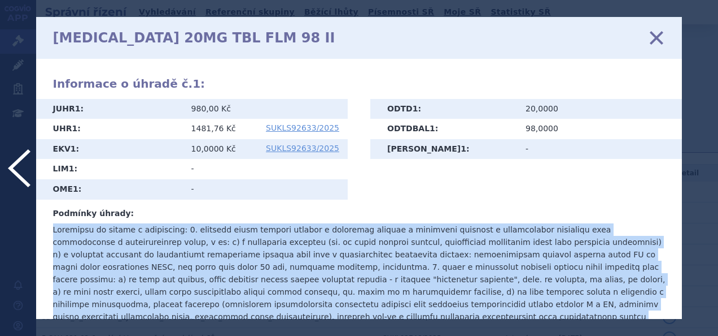
drag, startPoint x: 609, startPoint y: 298, endPoint x: 43, endPoint y: 199, distance: 574.0
click at [43, 199] on div "SÚKL kód: 0168904 Registrovaný název LP: XARELTO Doplněk názvu: 20MG TBL FLM 98…" at bounding box center [359, 189] width 647 height 260
copy p "Přípravek je hrazen v indikacích: 1. prevence cévní mozkové příhody a systémové…"
click at [431, 223] on p at bounding box center [359, 291] width 613 height 137
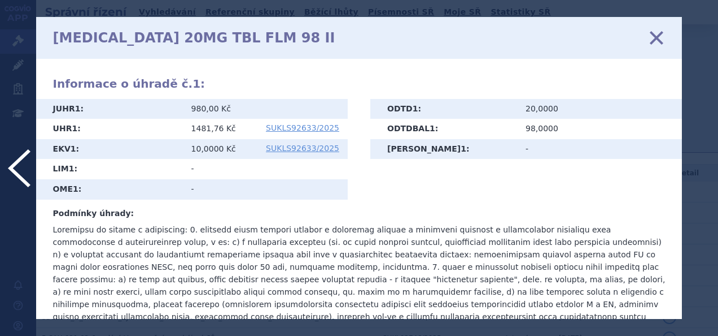
click at [657, 36] on icon at bounding box center [657, 37] width 24 height 24
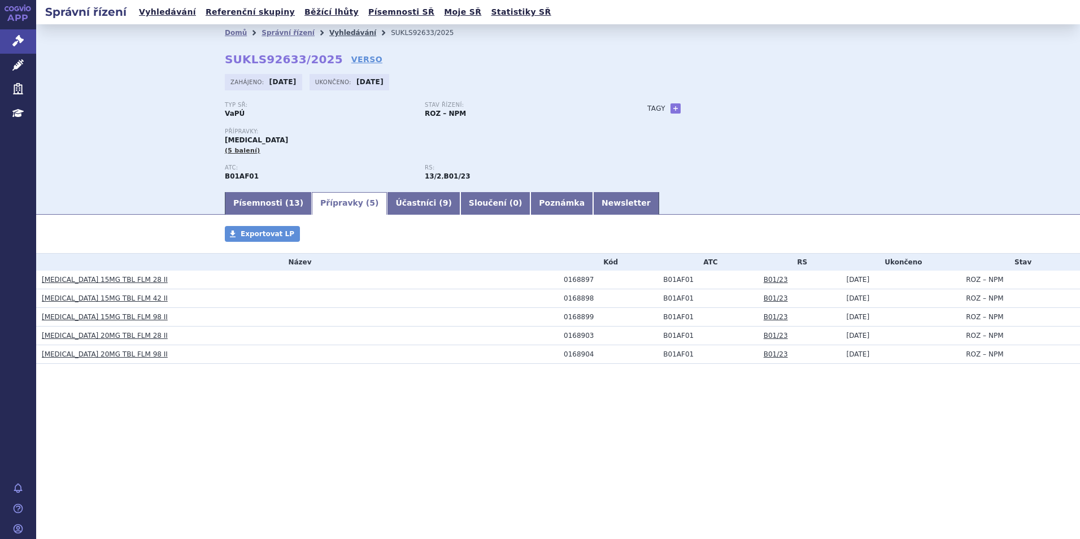
click at [334, 29] on link "Vyhledávání" at bounding box center [352, 33] width 47 height 8
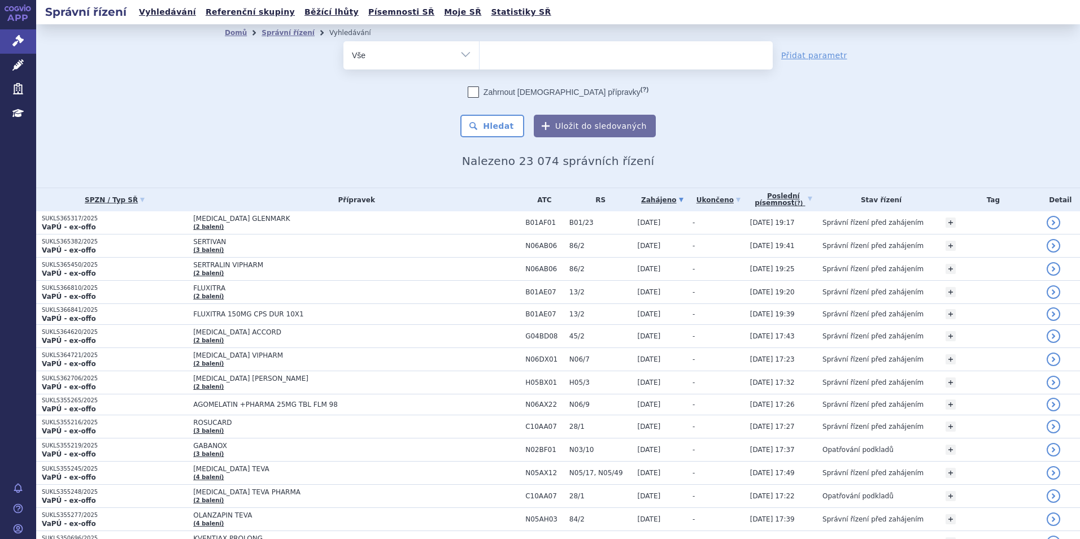
click at [511, 49] on ul at bounding box center [626, 53] width 293 height 24
click at [480, 49] on select at bounding box center [479, 55] width 1 height 28
type input "xa"
type input "xani"
type input "xanirv"
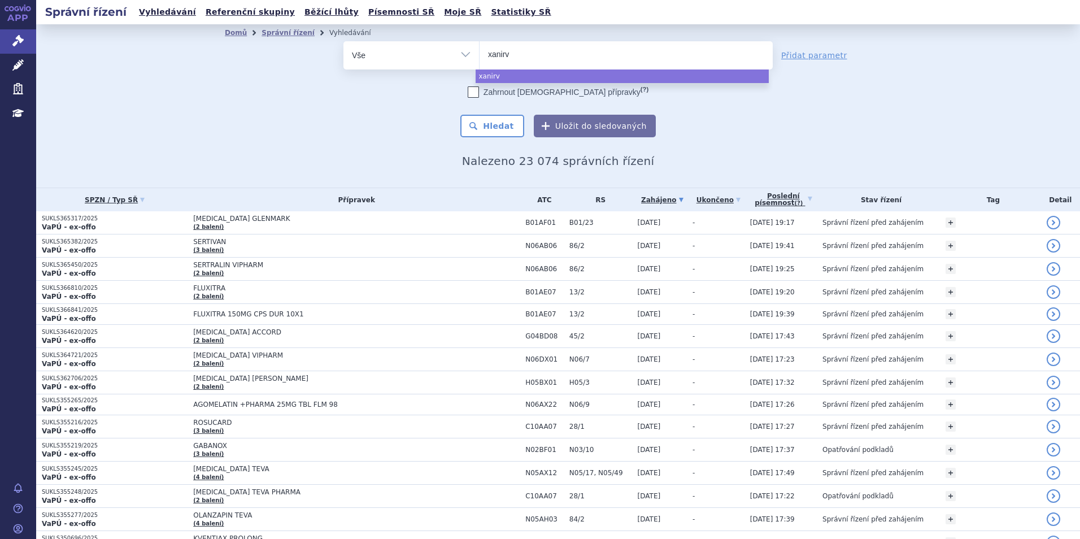
type input "xanirva"
select select "xanirva"
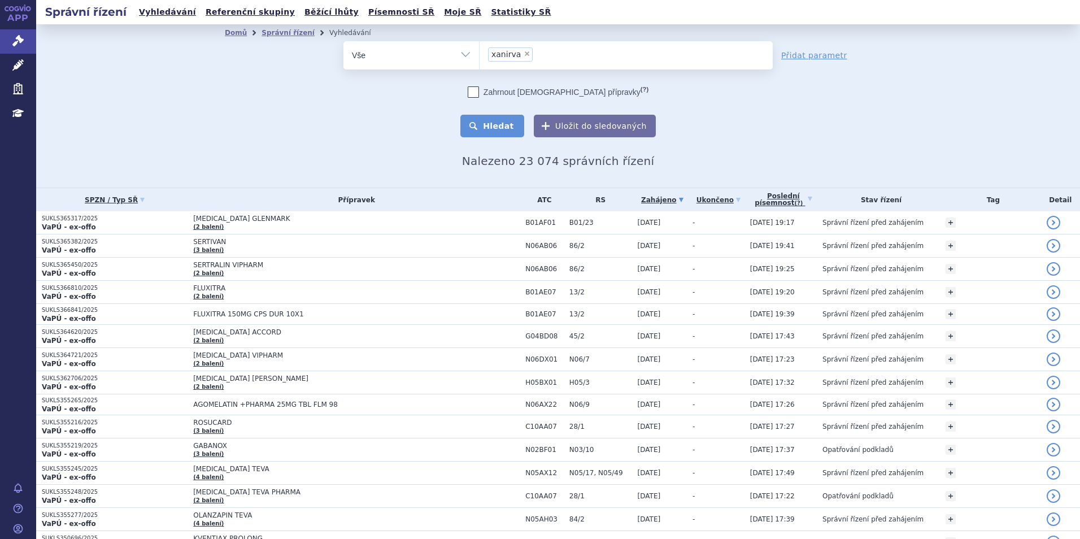
click at [494, 126] on button "Hledat" at bounding box center [492, 126] width 64 height 23
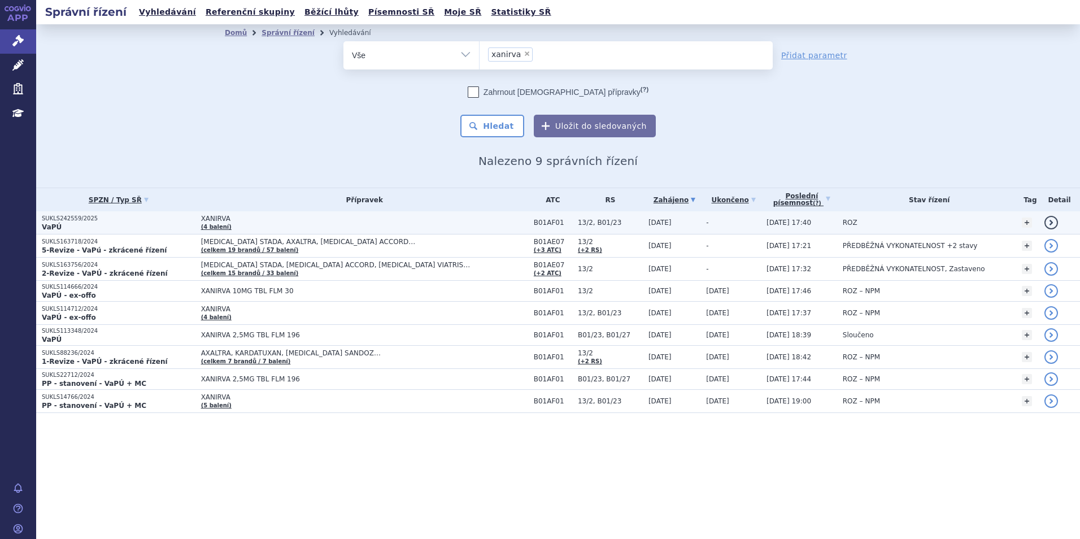
click at [330, 220] on span "XANIRVA" at bounding box center [342, 219] width 282 height 8
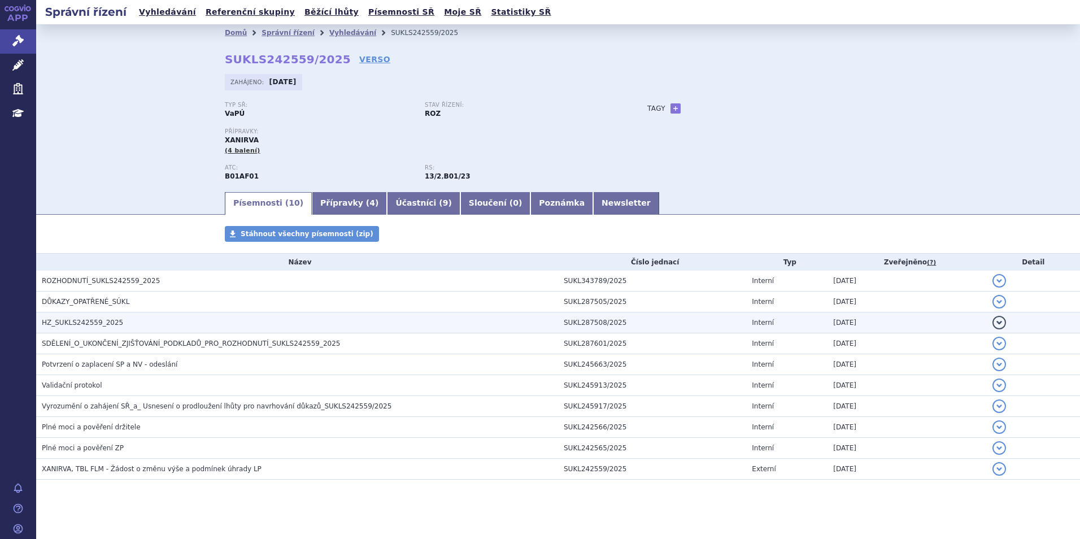
click at [69, 323] on span "HZ_SUKLS242559_2025" at bounding box center [82, 323] width 81 height 8
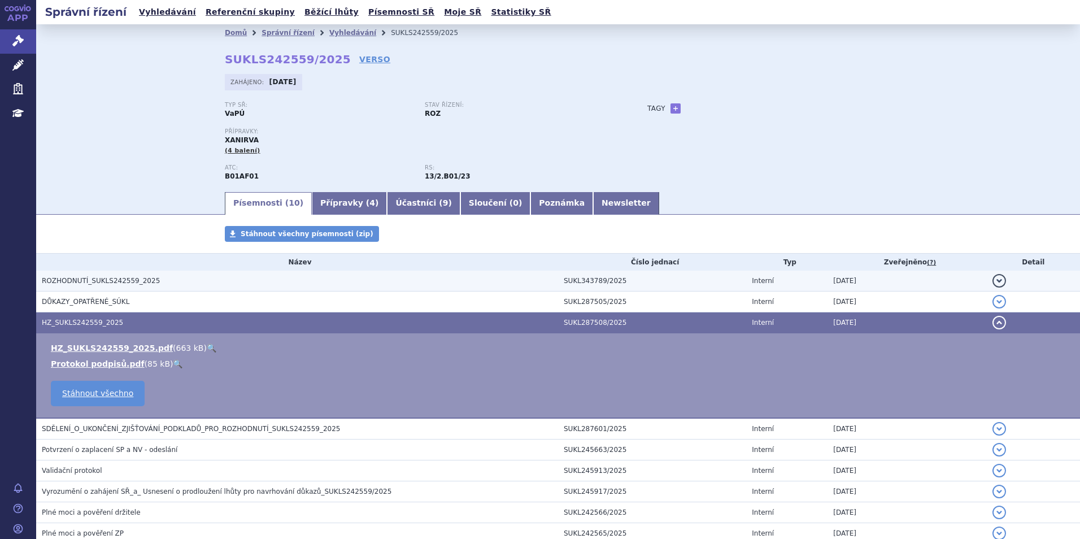
click at [118, 281] on span "ROZHODNUTÍ_SUKLS242559_2025" at bounding box center [101, 281] width 118 height 8
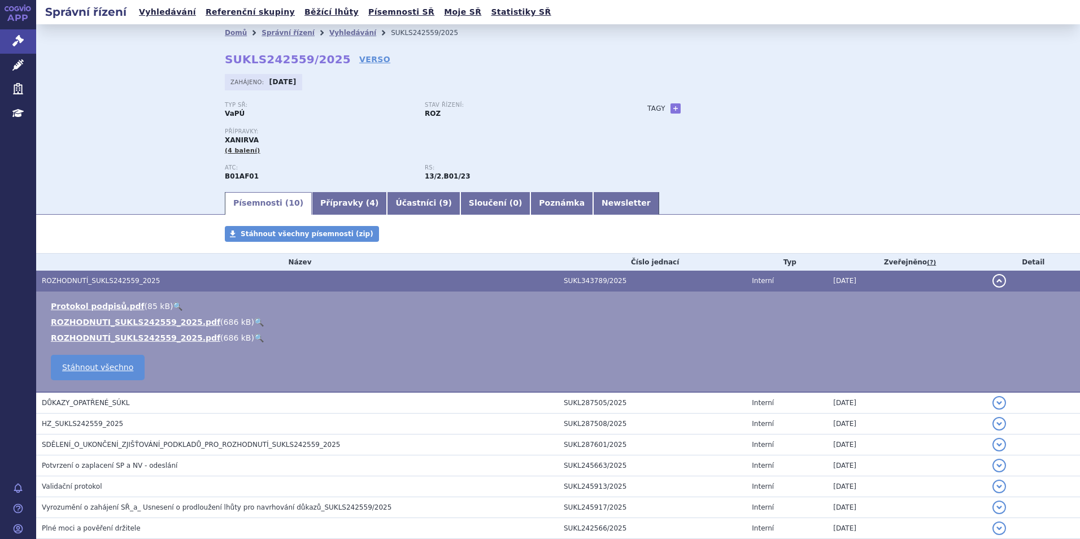
click at [254, 320] on link "🔍" at bounding box center [259, 321] width 10 height 9
click at [124, 63] on div "Domů Správní řízení Vyhledávání SUKLS242559/2025 SUKLS242559/2025 VERSO Zahájen…" at bounding box center [558, 107] width 1044 height 166
click at [329, 36] on link "Vyhledávání" at bounding box center [352, 33] width 47 height 8
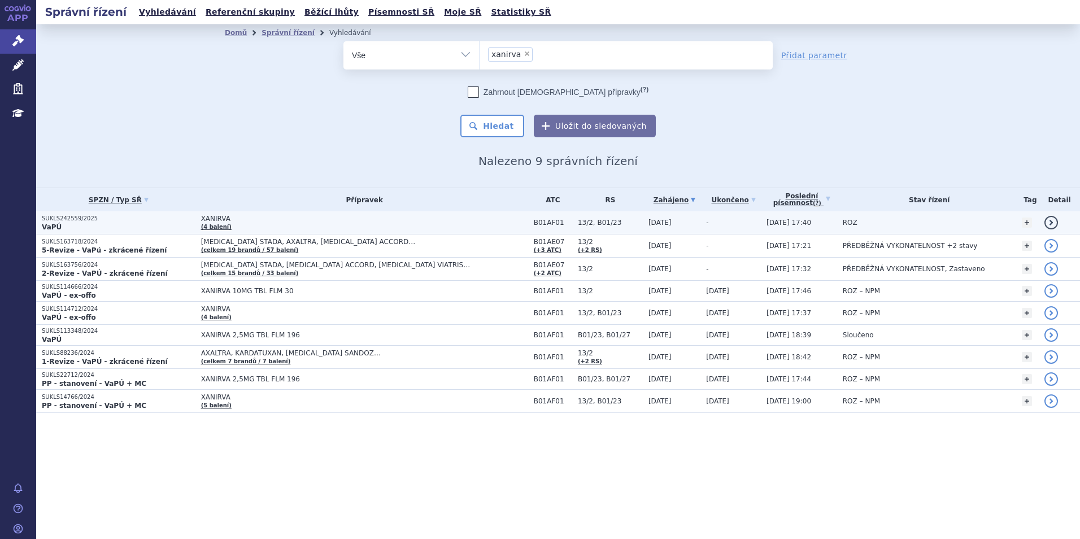
click at [284, 217] on span "XANIRVA" at bounding box center [342, 219] width 282 height 8
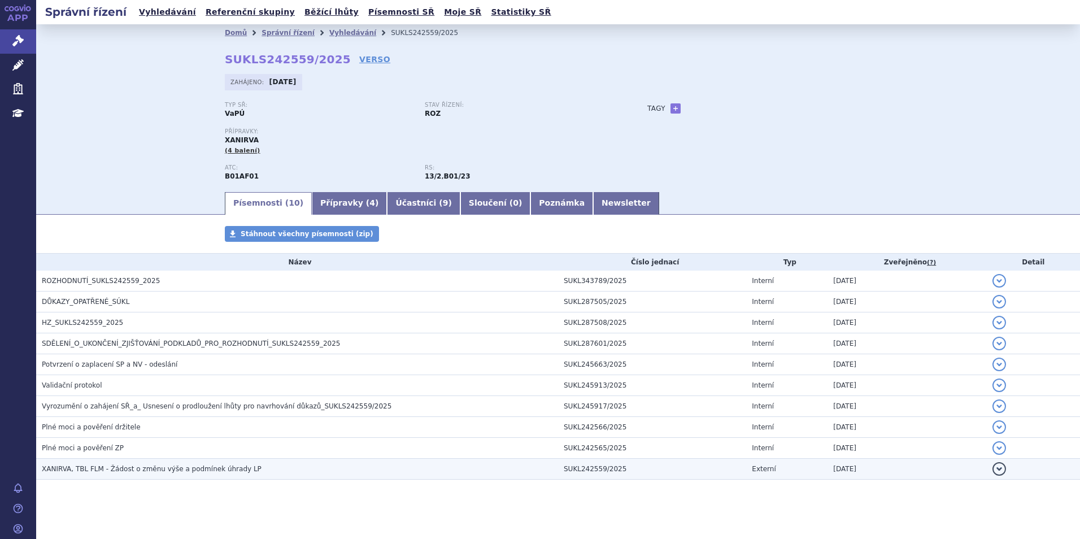
click at [191, 475] on td "XANIRVA, TBL FLM - Žádost o změnu výše a podmínek úhrady LP" at bounding box center [297, 469] width 522 height 21
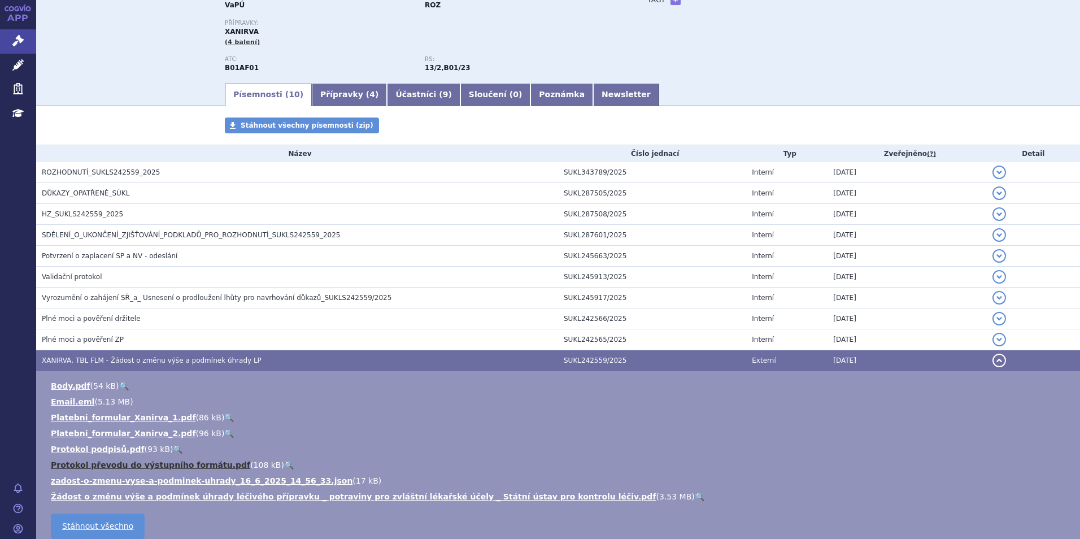
scroll to position [113, 0]
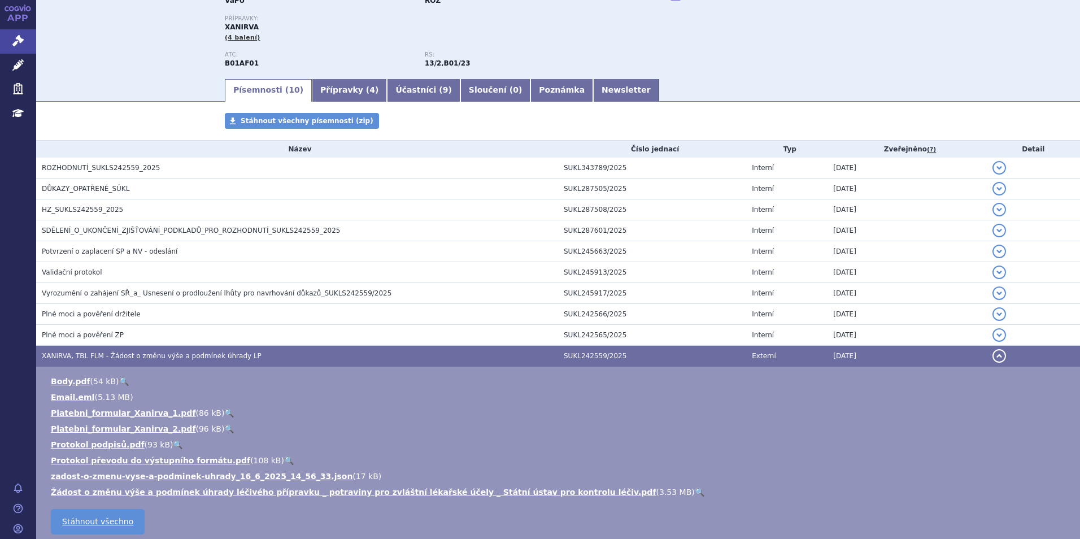
click at [695, 494] on link "🔍" at bounding box center [700, 491] width 10 height 9
